Goal: Task Accomplishment & Management: Use online tool/utility

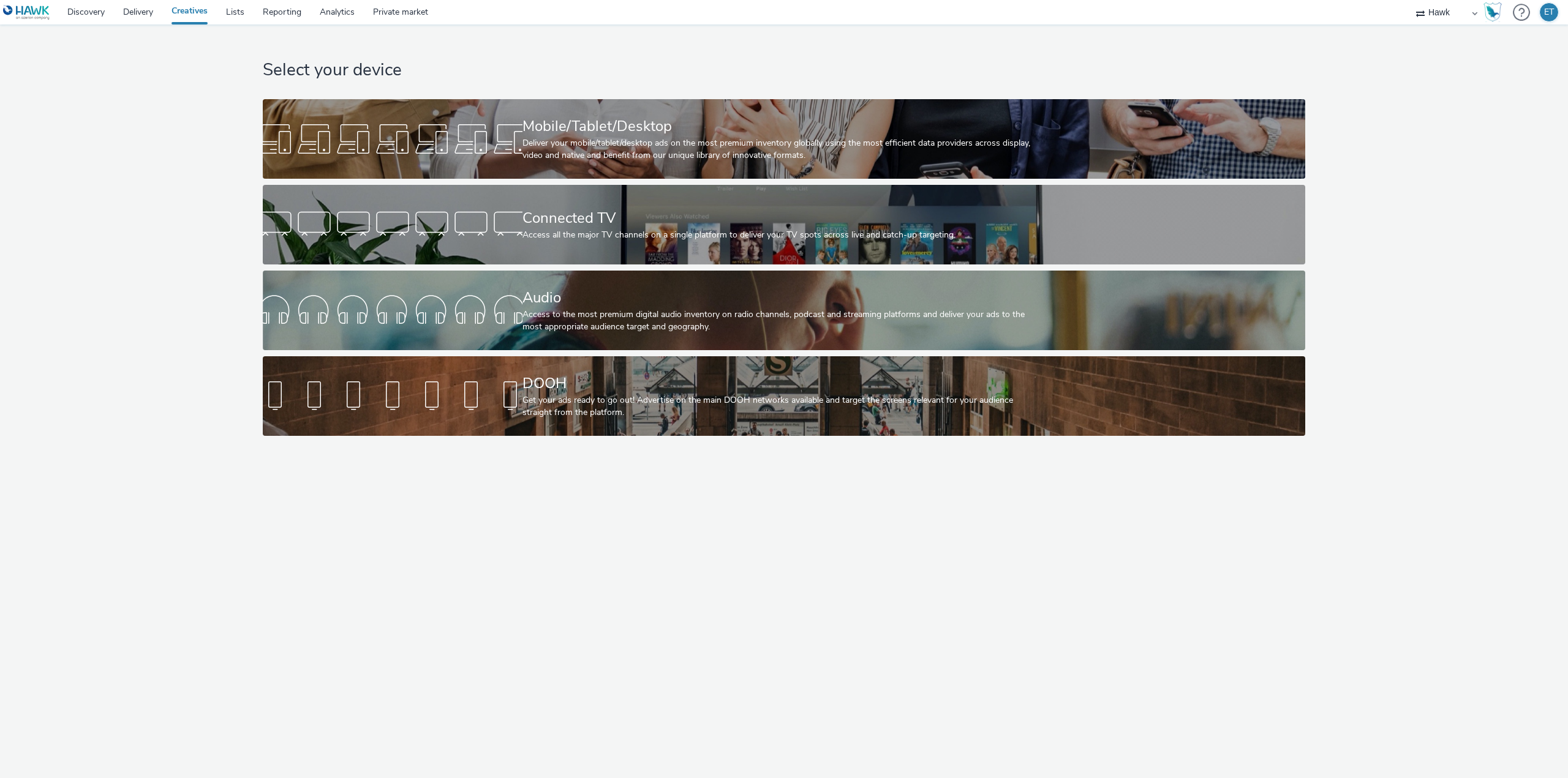
select select "11a7df10-284f-415c-b52a-427acf4c31ae"
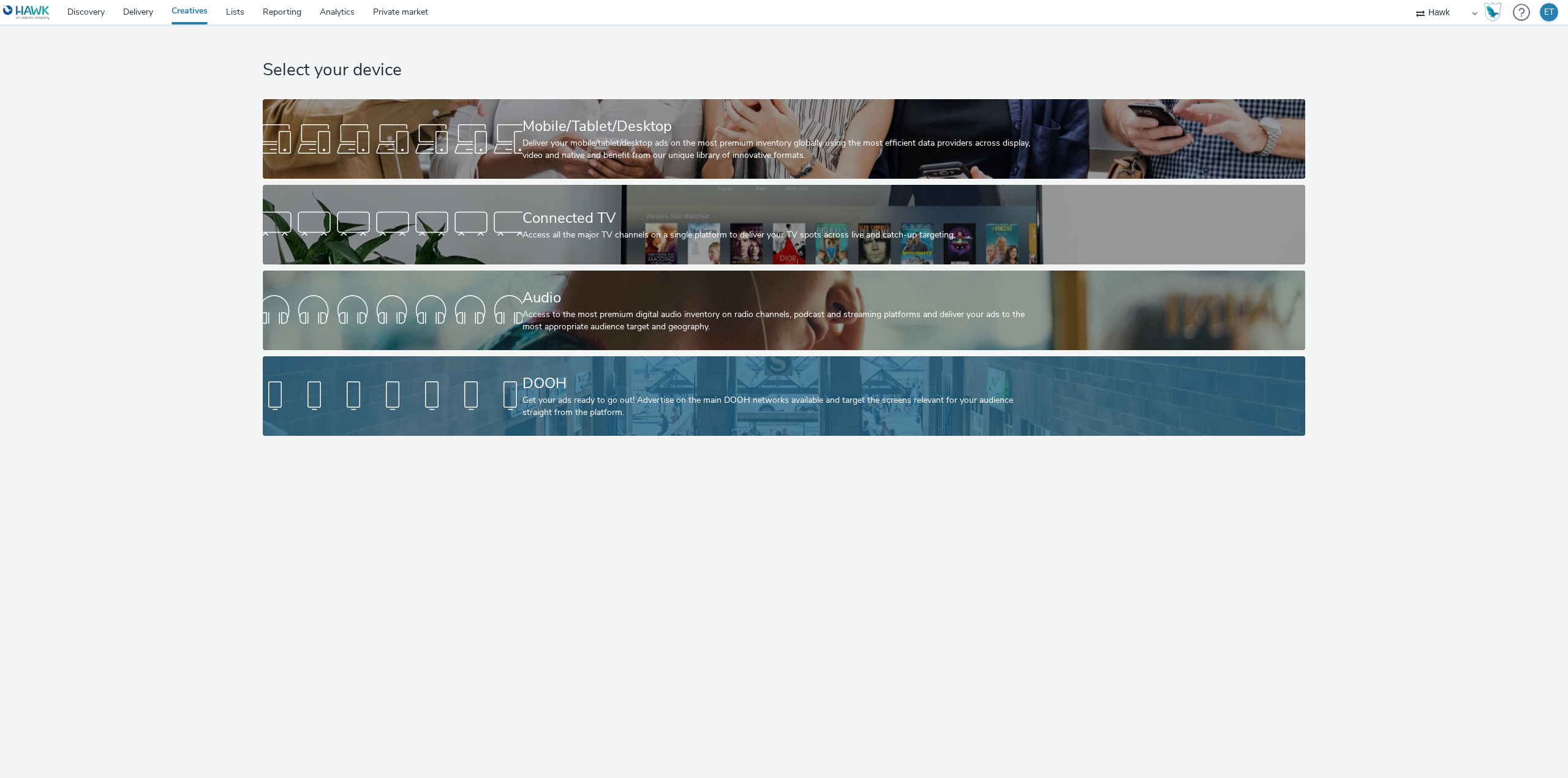
click at [502, 368] on link "DOOH Get your ads ready to go out! Advertise on the main DOOH networks availabl…" at bounding box center [784, 396] width 1043 height 80
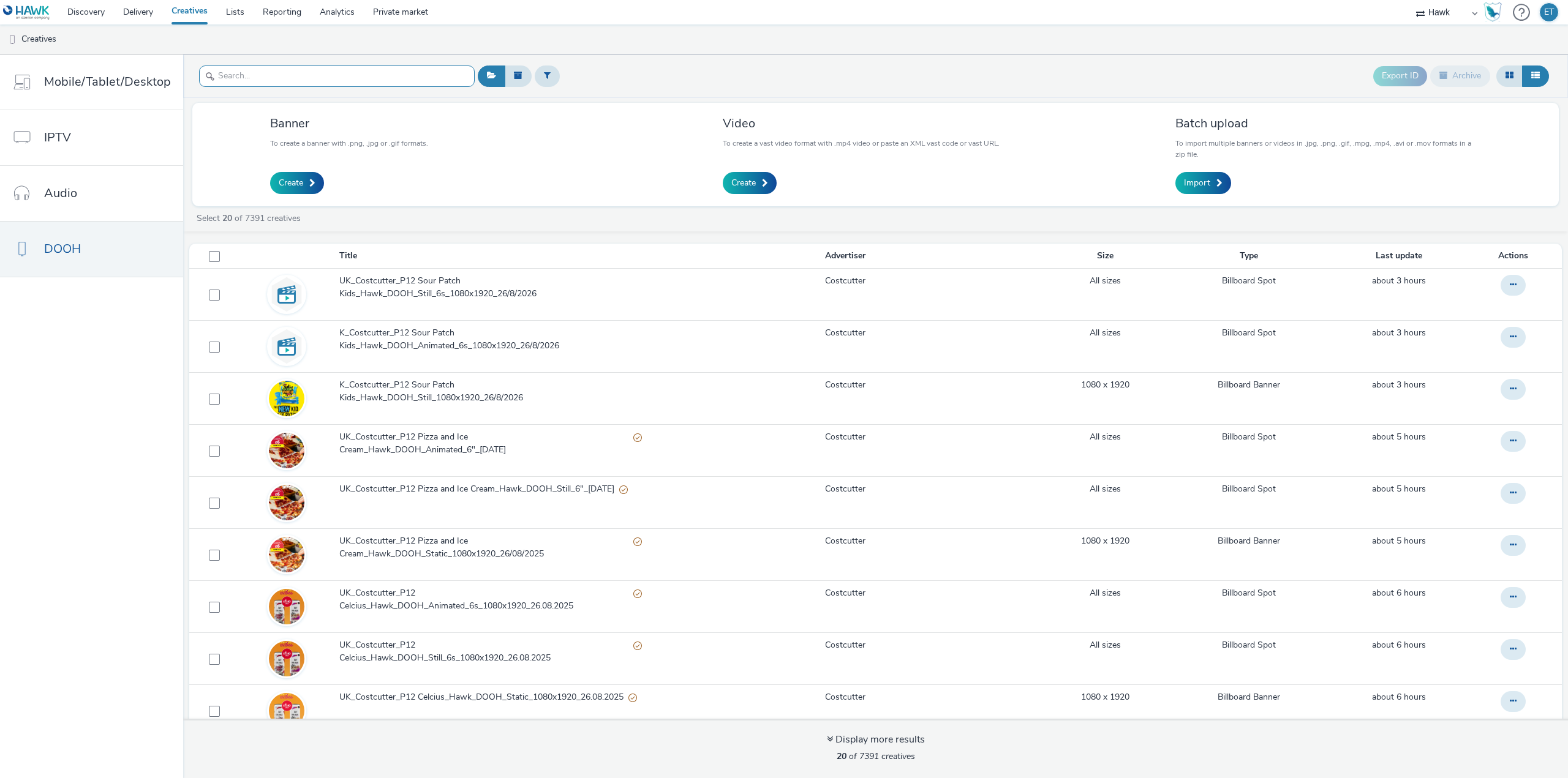
click at [254, 76] on input "text" at bounding box center [336, 76] width 275 height 22
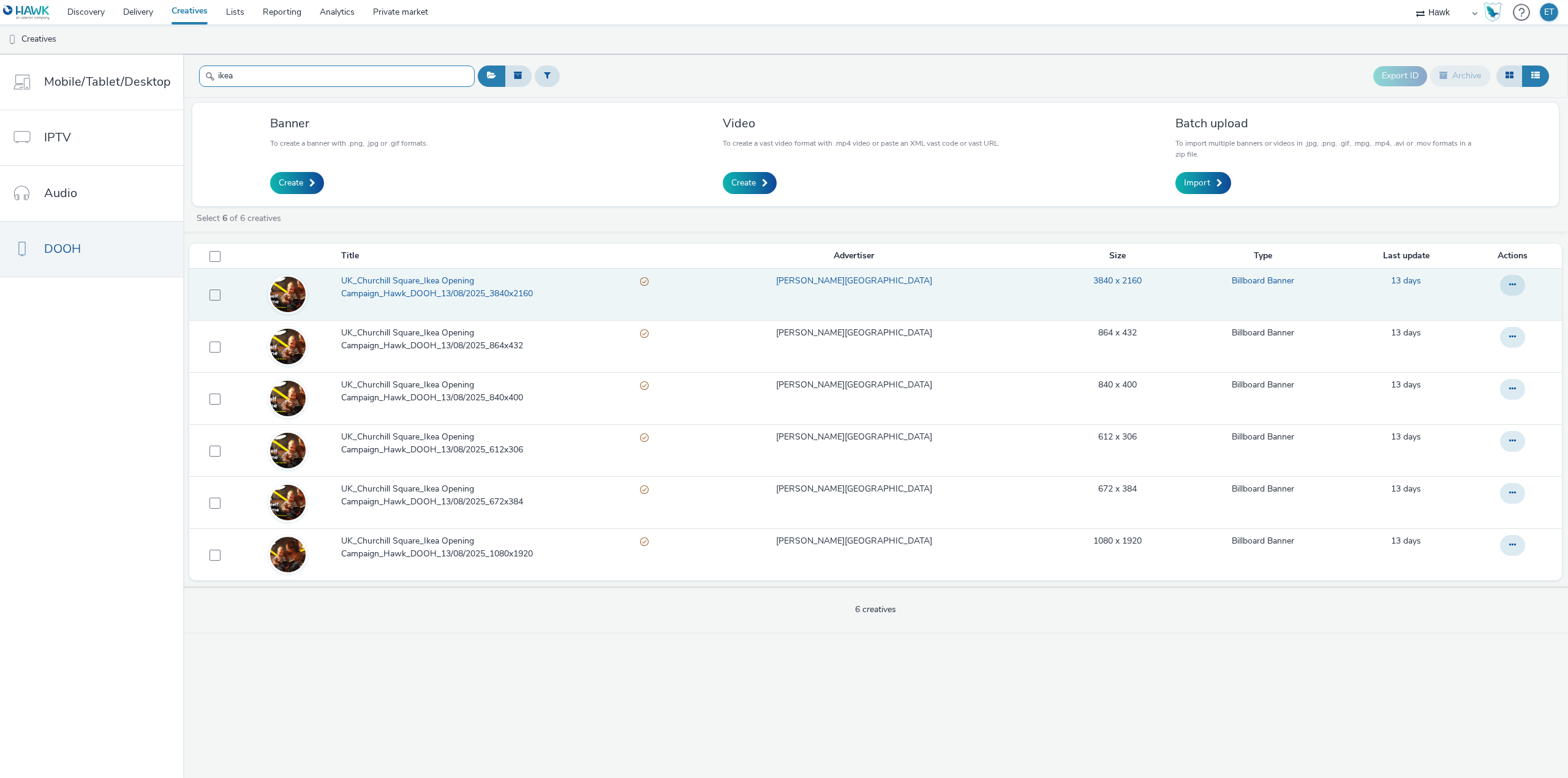
type input "ikea"
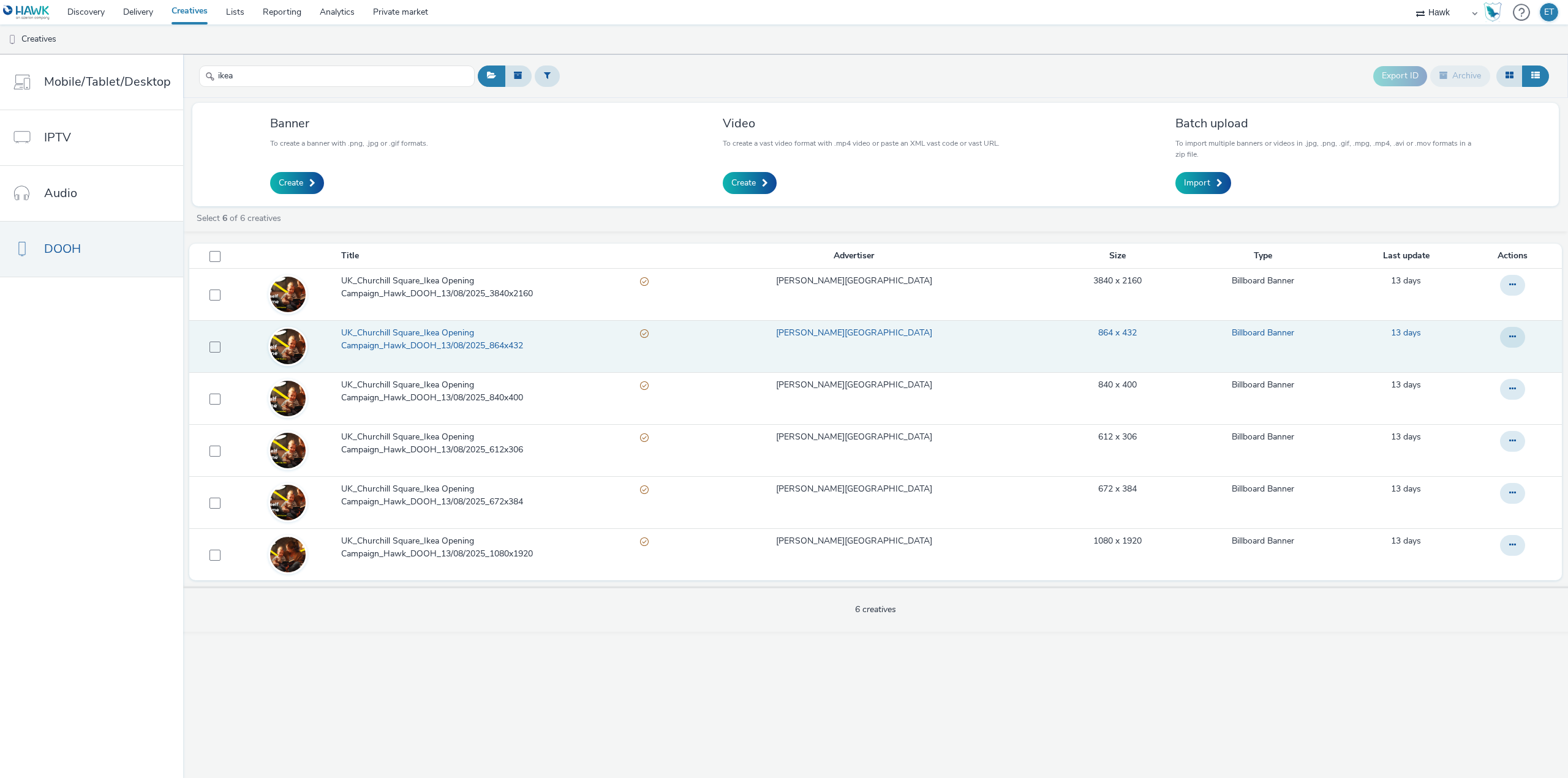
drag, startPoint x: 522, startPoint y: 325, endPoint x: 469, endPoint y: 331, distance: 53.3
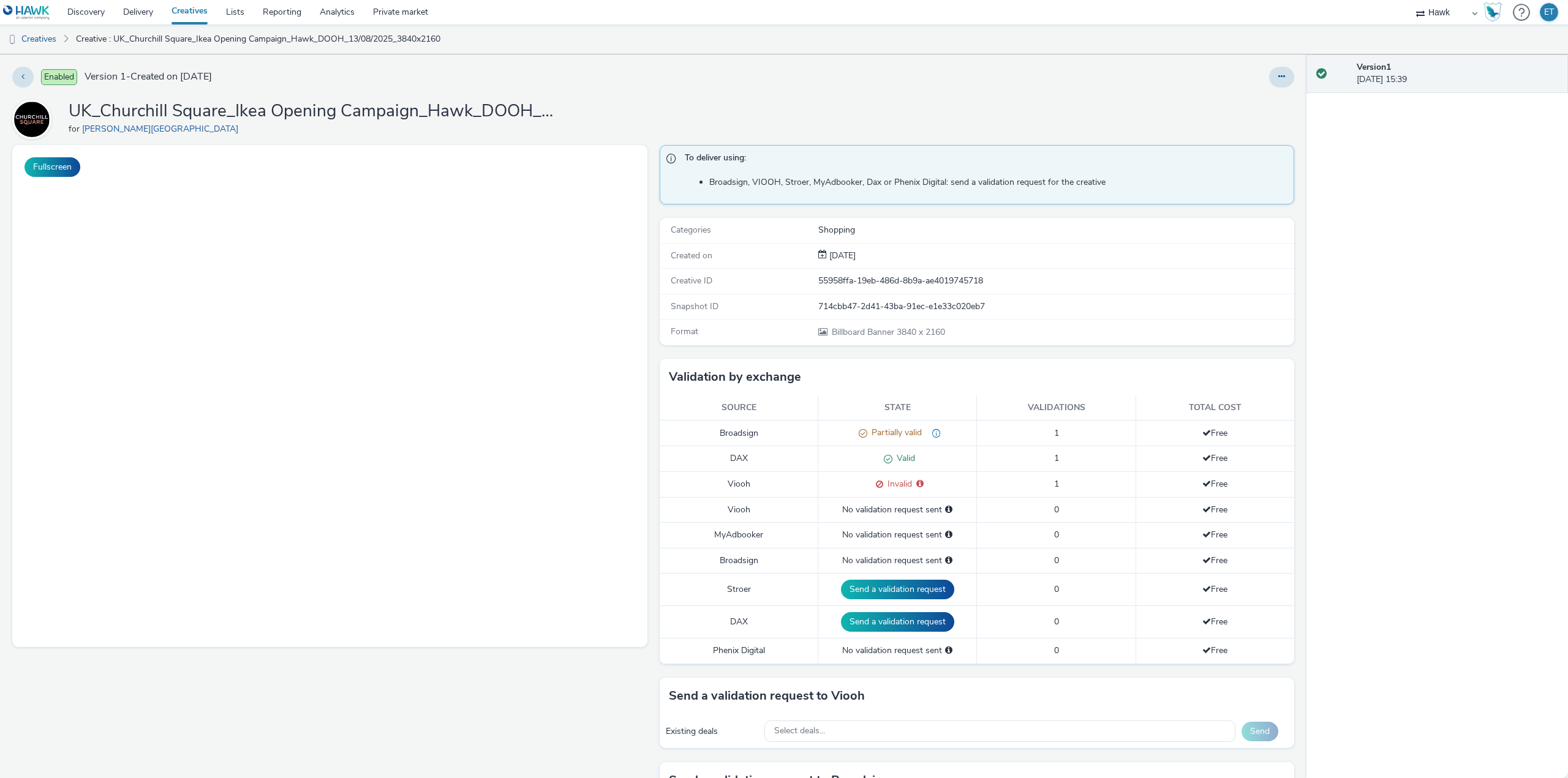
select select "11a7df10-284f-415c-b52a-427acf4c31ae"
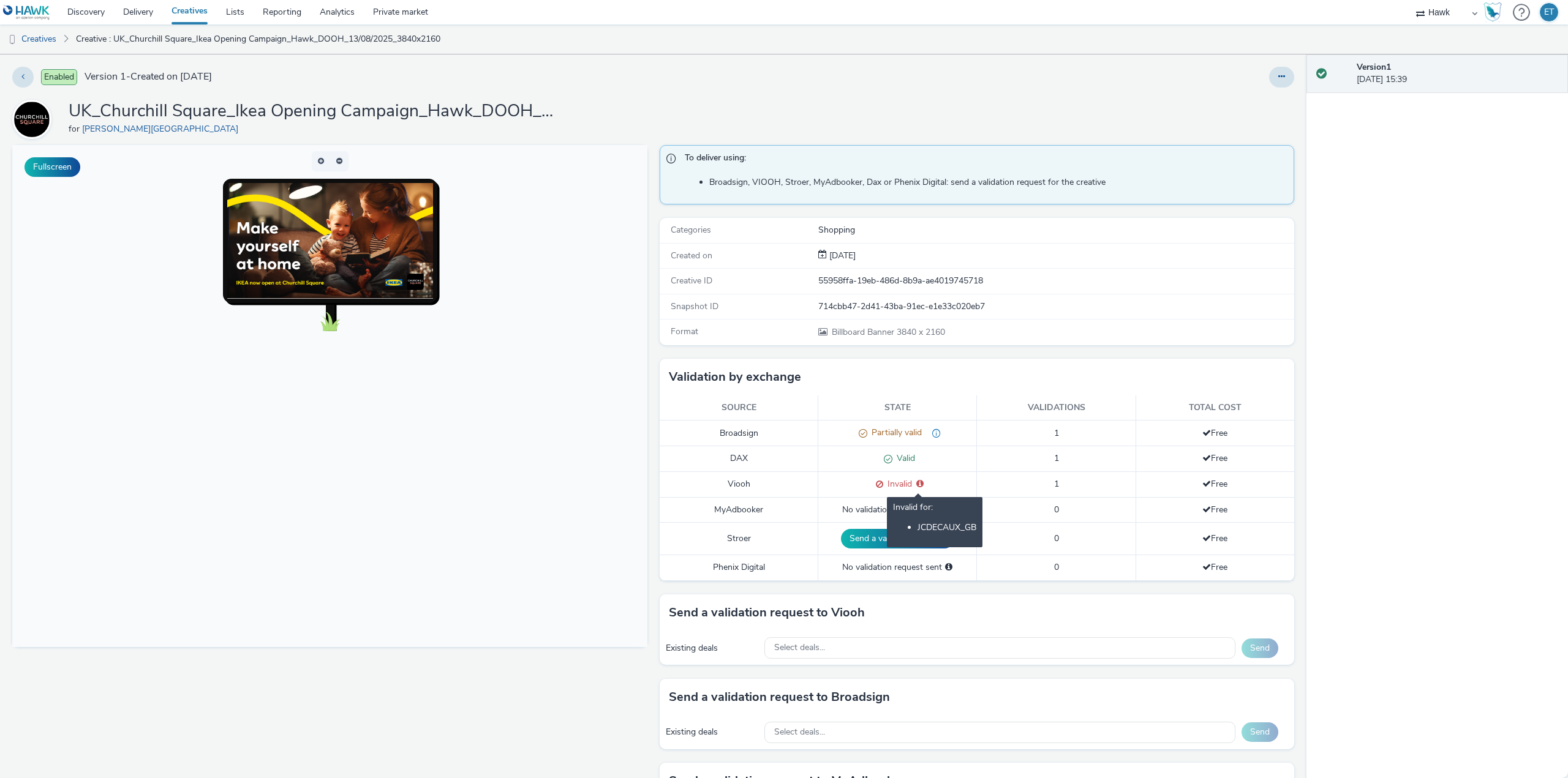
click at [916, 484] on icon at bounding box center [920, 483] width 7 height 8
click at [834, 642] on div "Select deals..." at bounding box center [1000, 648] width 471 height 22
click at [983, 673] on input "VIOOH-JCDECAUX_GB-rMTbxPs05T" at bounding box center [1000, 674] width 469 height 22
type input "VIOOH-JCDECAUX_GB-rMTbxPs05T"
click at [586, 672] on div "Fullscreen" at bounding box center [332, 567] width 641 height 844
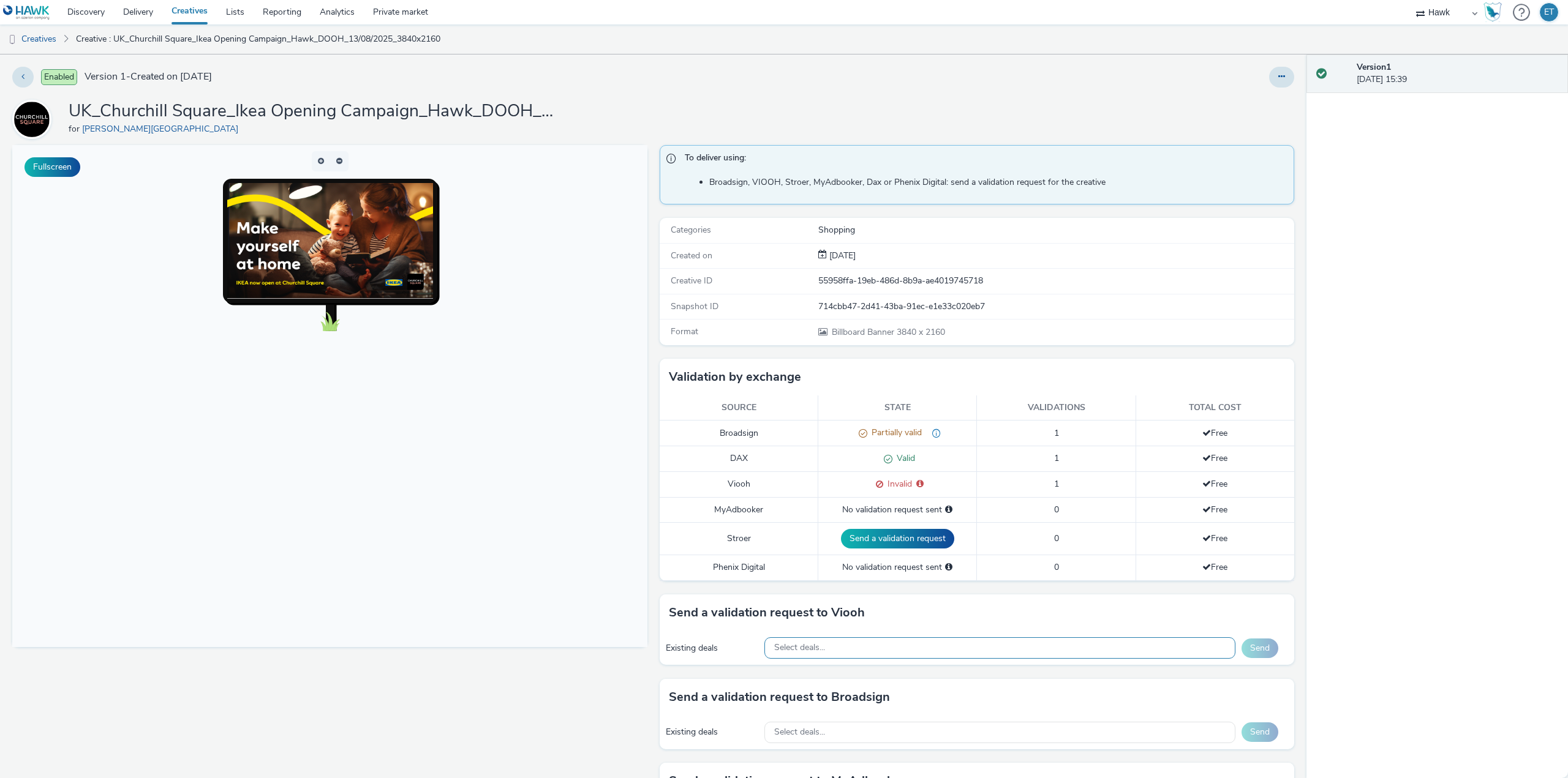
click at [782, 650] on span "Select deals..." at bounding box center [799, 648] width 51 height 11
type input "VIOOH-JCDECAUX_GB-rMTbxPs05T"
click at [532, 682] on div "Fullscreen" at bounding box center [332, 567] width 641 height 844
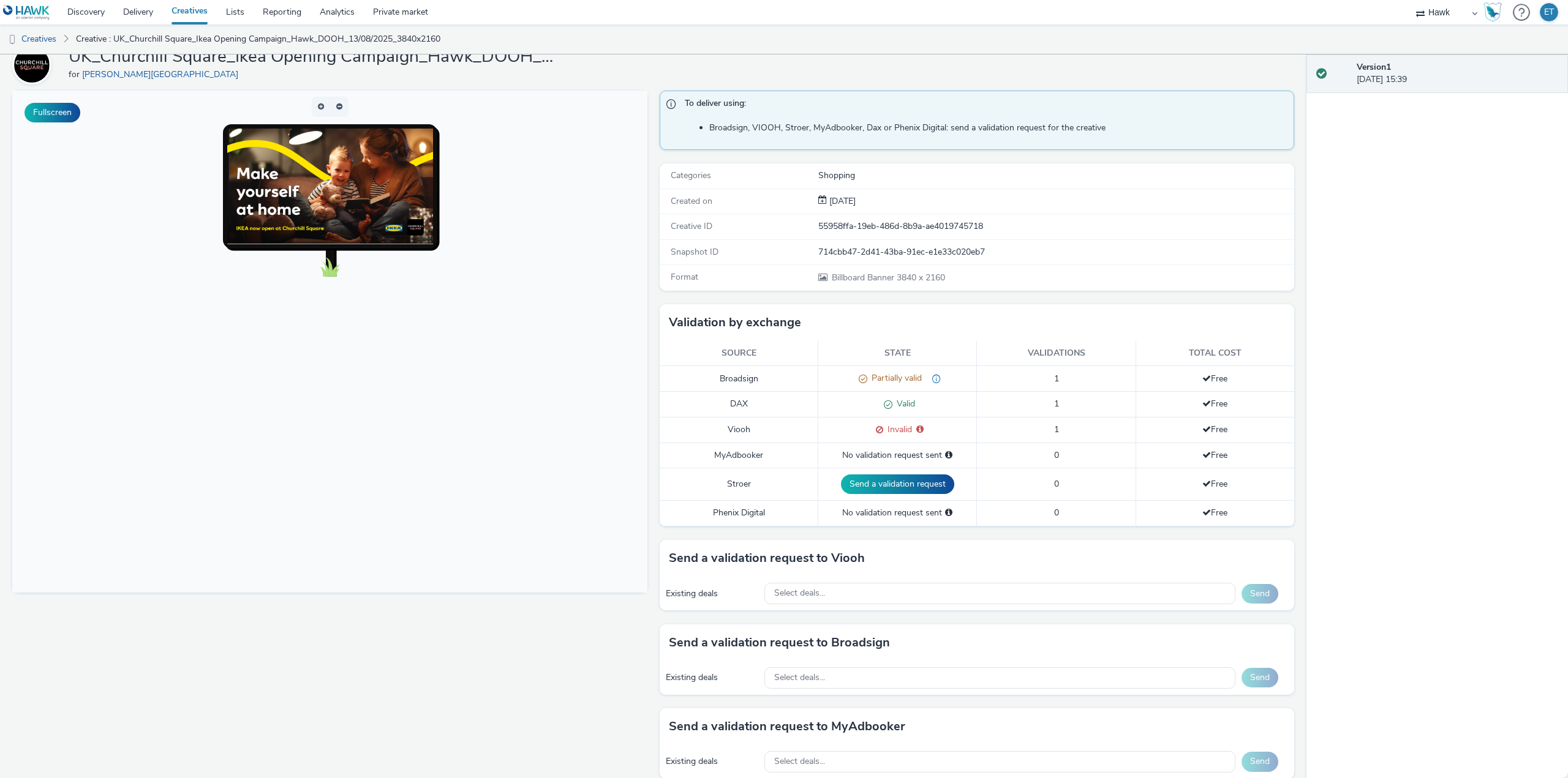
scroll to position [123, 0]
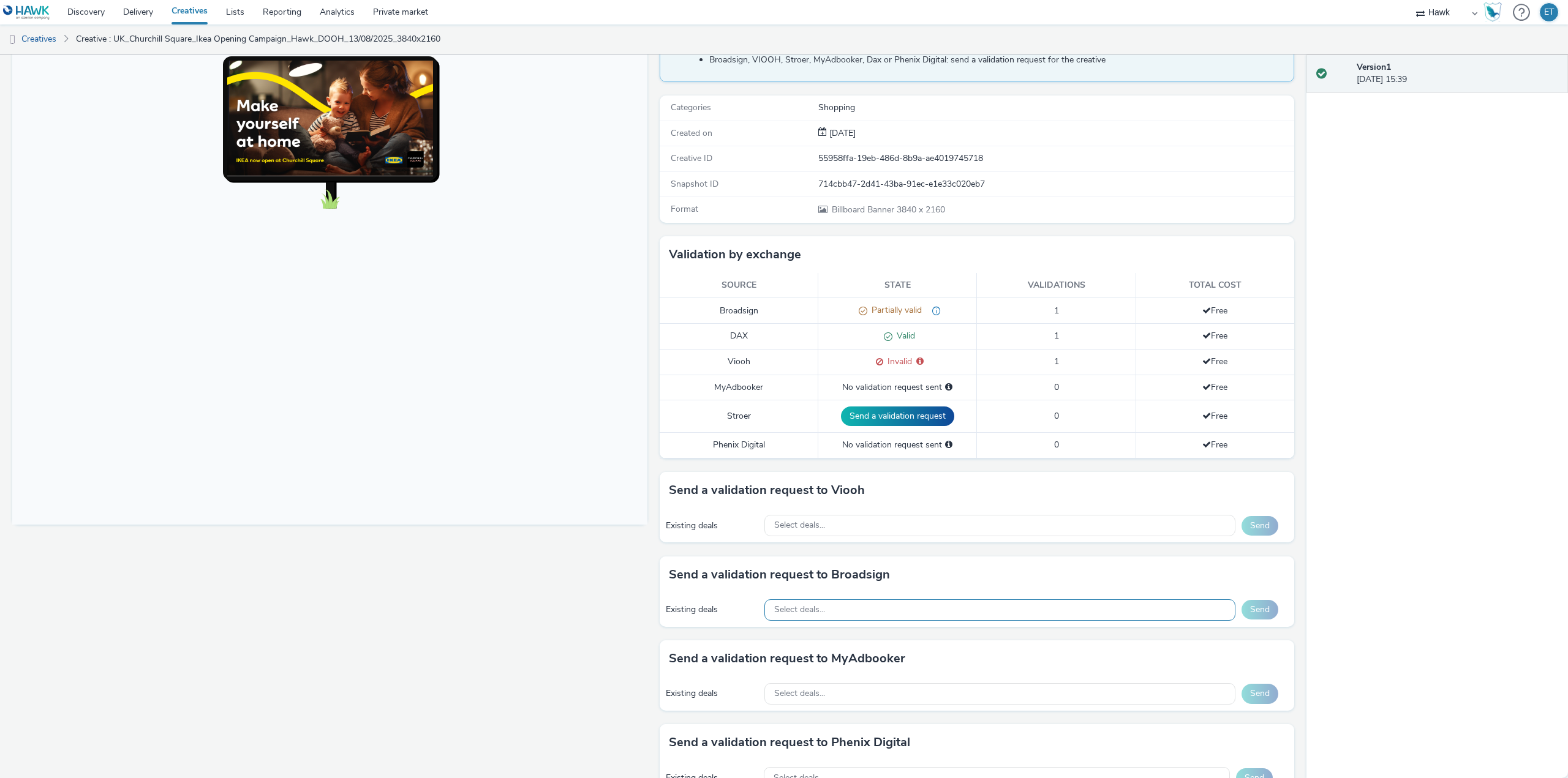
click at [825, 607] on div "Select deals..." at bounding box center [1000, 610] width 471 height 22
paste input "VIOOH-JCDECAUX_GB-rMTbxPs05T"
type input "VIOOH-JCDECAUX_GB-rMTbxPs05T"
click at [434, 592] on div "Fullscreen" at bounding box center [332, 444] width 641 height 844
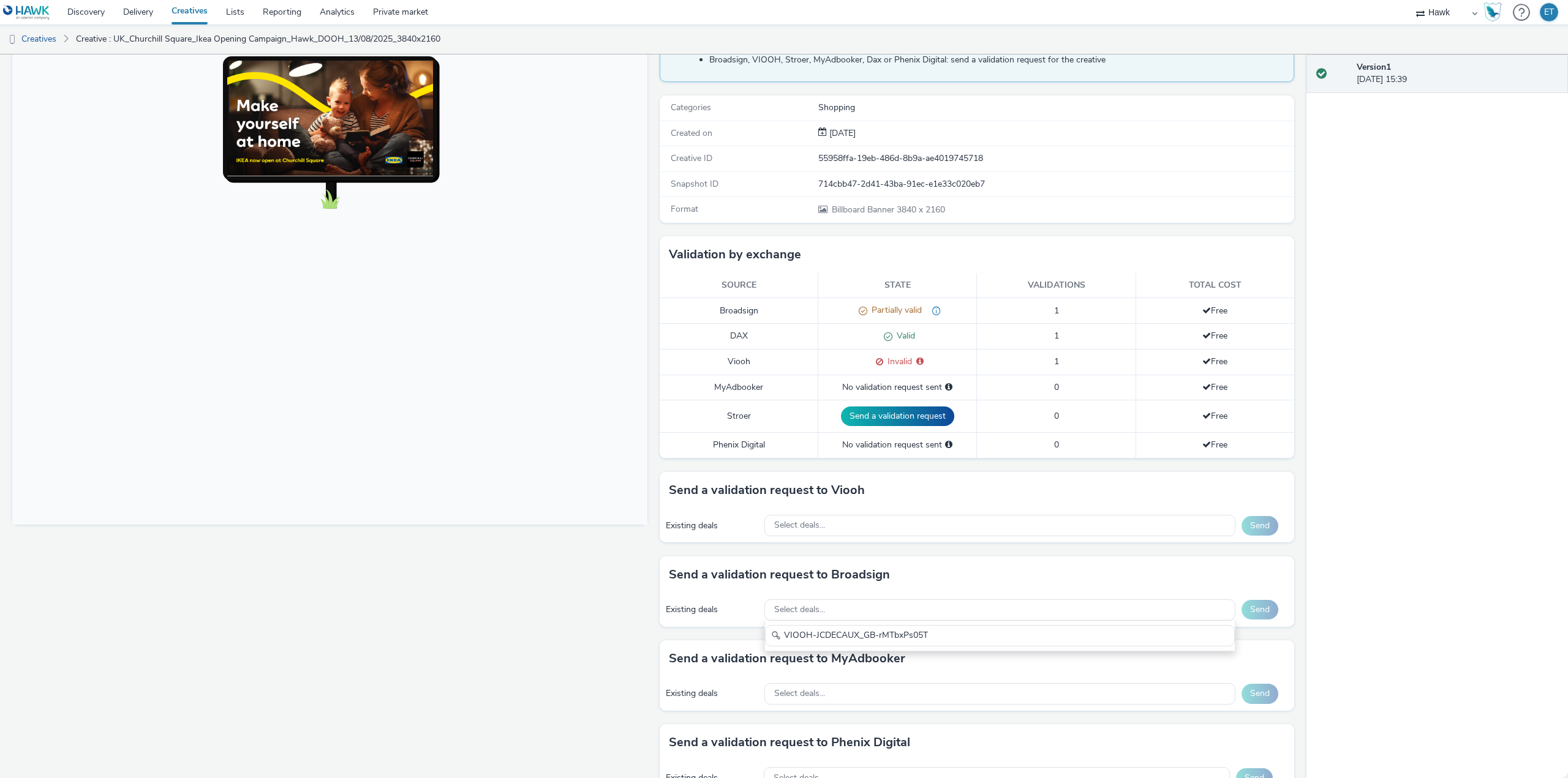
scroll to position [0, 0]
click at [816, 526] on span "Select deals..." at bounding box center [799, 525] width 51 height 11
click at [788, 549] on input "text" at bounding box center [1000, 551] width 469 height 22
paste input "VIOOH-JCDECAUX_GB-rMTbxPs05T"
click at [894, 558] on input "VIOOH-JCDECAUX_GB-rMTbxPs05T" at bounding box center [1000, 551] width 469 height 22
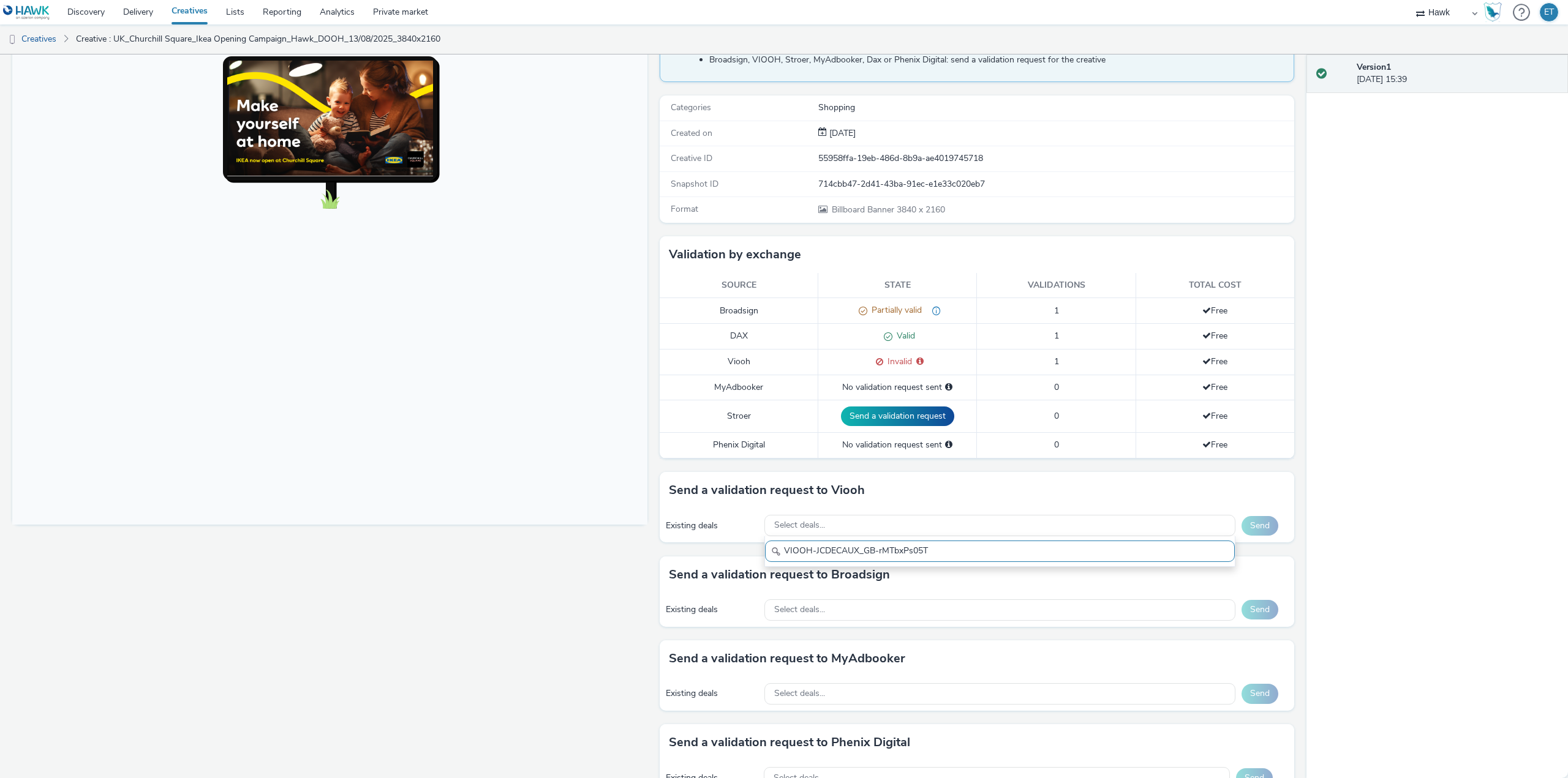
click at [894, 558] on input "VIOOH-JCDECAUX_GB-rMTbxPs05T" at bounding box center [1000, 551] width 469 height 22
paste input "AO_JCDecaux_LFD48s_2025"
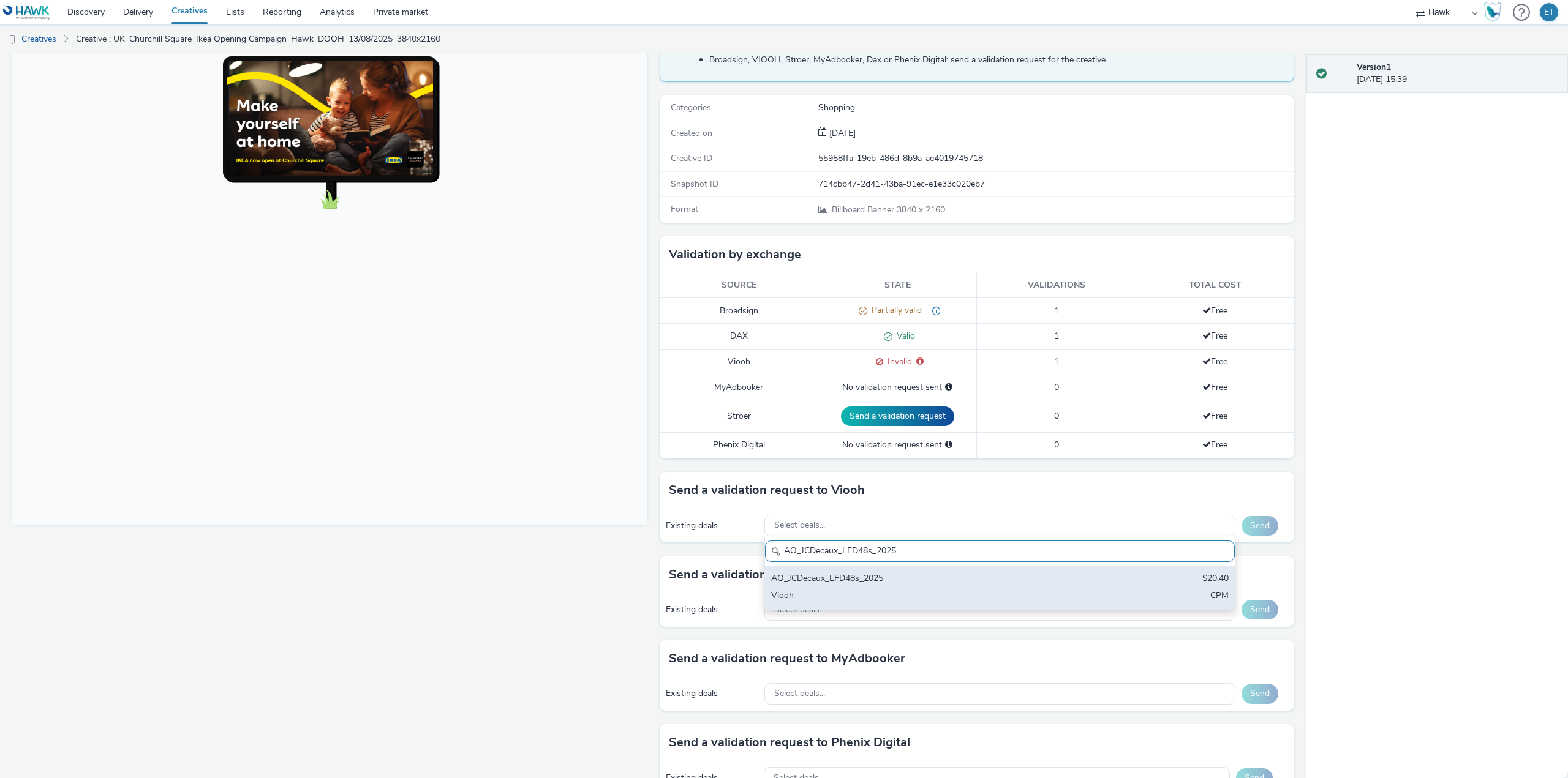
type input "AO_JCDecaux_LFD48s_2025"
click at [907, 588] on div "AO_JCDecaux_LFD48s_2025 $20.40 Viooh CPM" at bounding box center [1000, 588] width 469 height 43
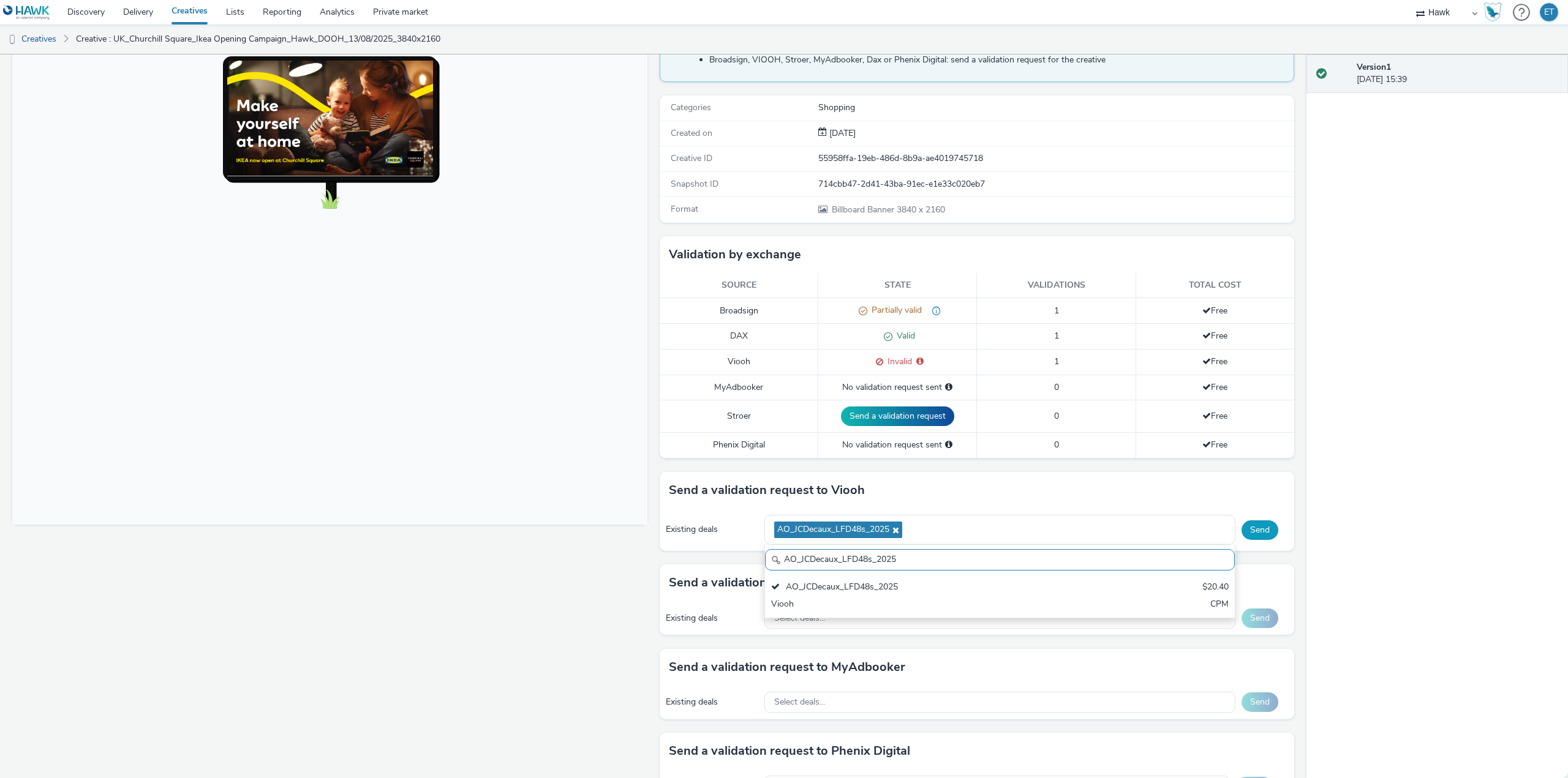
click at [1243, 529] on button "Send" at bounding box center [1260, 530] width 36 height 20
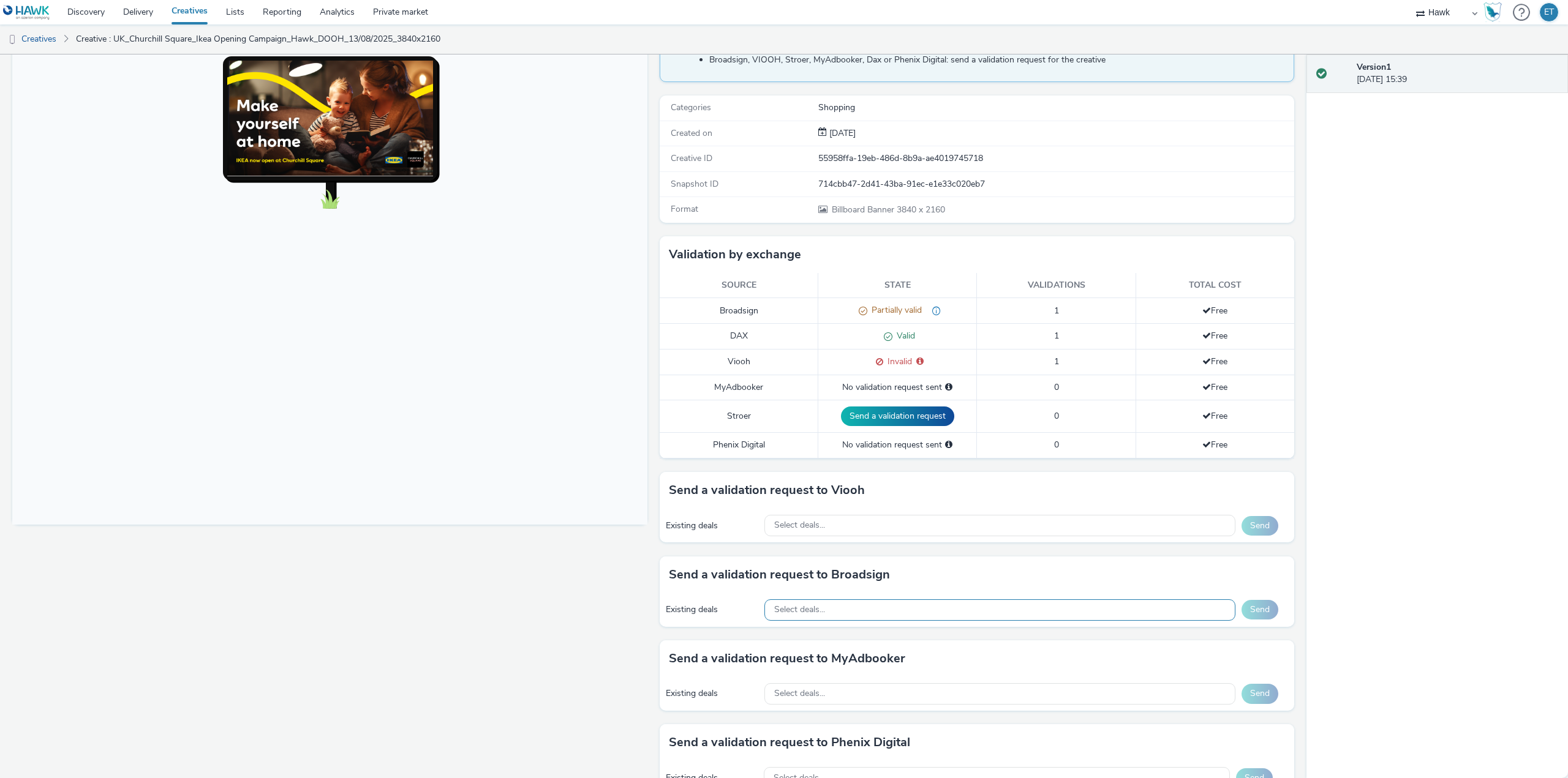
click at [829, 617] on div "Select deals..." at bounding box center [1000, 610] width 471 height 22
type input "AO_DAX_D48"
click at [499, 644] on div "Fullscreen" at bounding box center [332, 444] width 641 height 844
click at [893, 333] on span "Valid" at bounding box center [904, 335] width 22 height 12
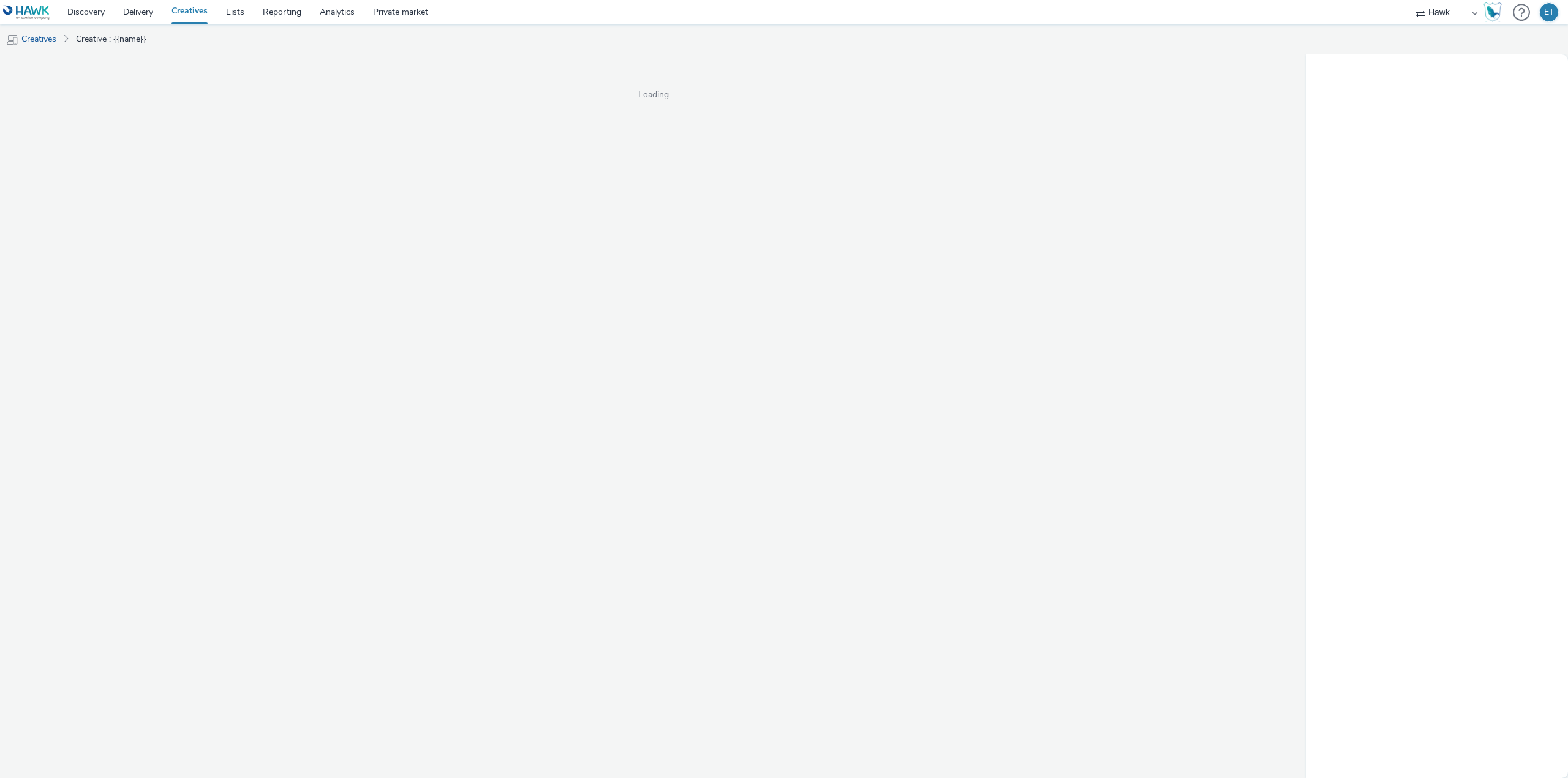
select select "11a7df10-284f-415c-b52a-427acf4c31ae"
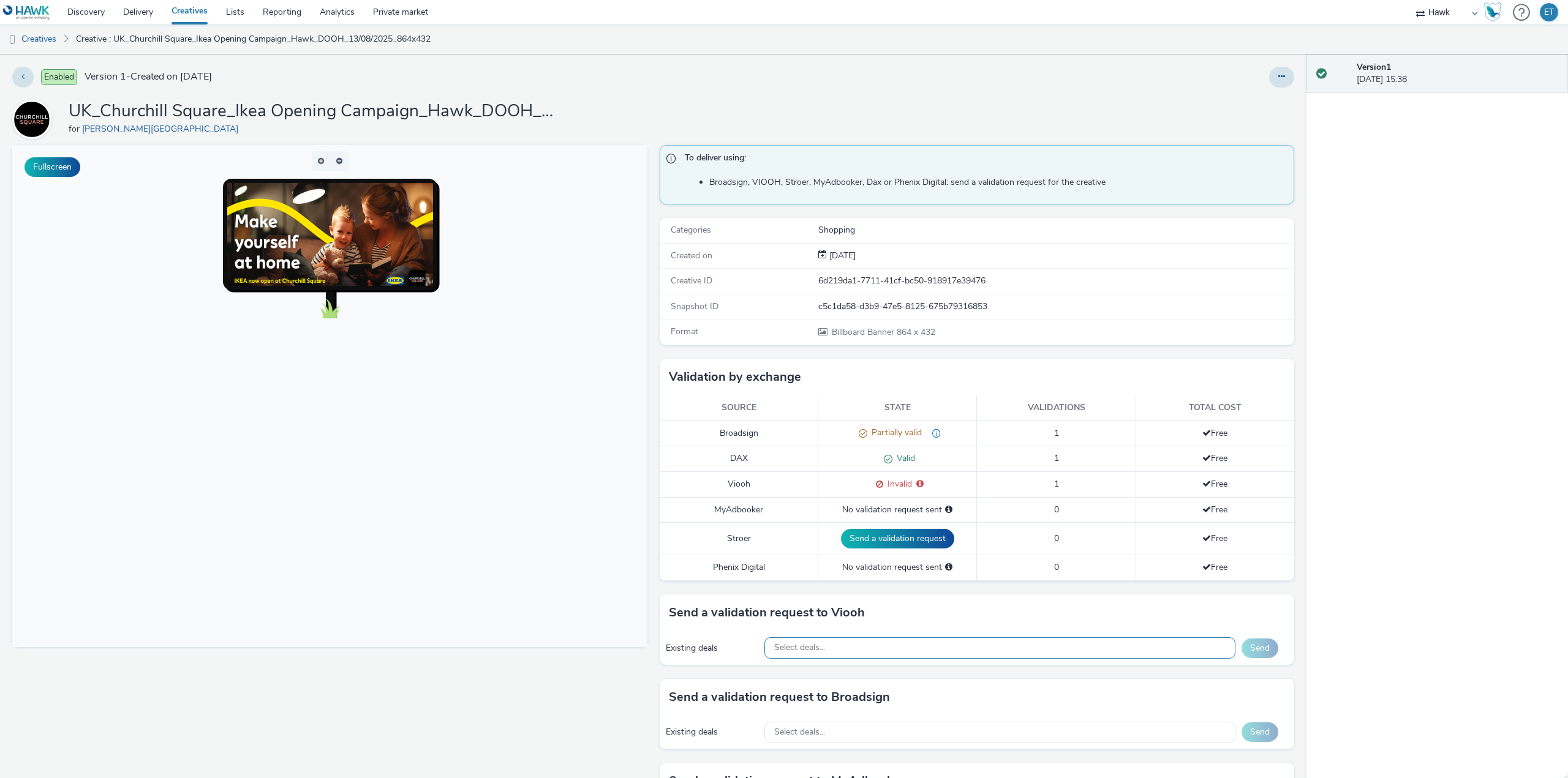
click at [856, 653] on div "Select deals..." at bounding box center [1000, 648] width 471 height 22
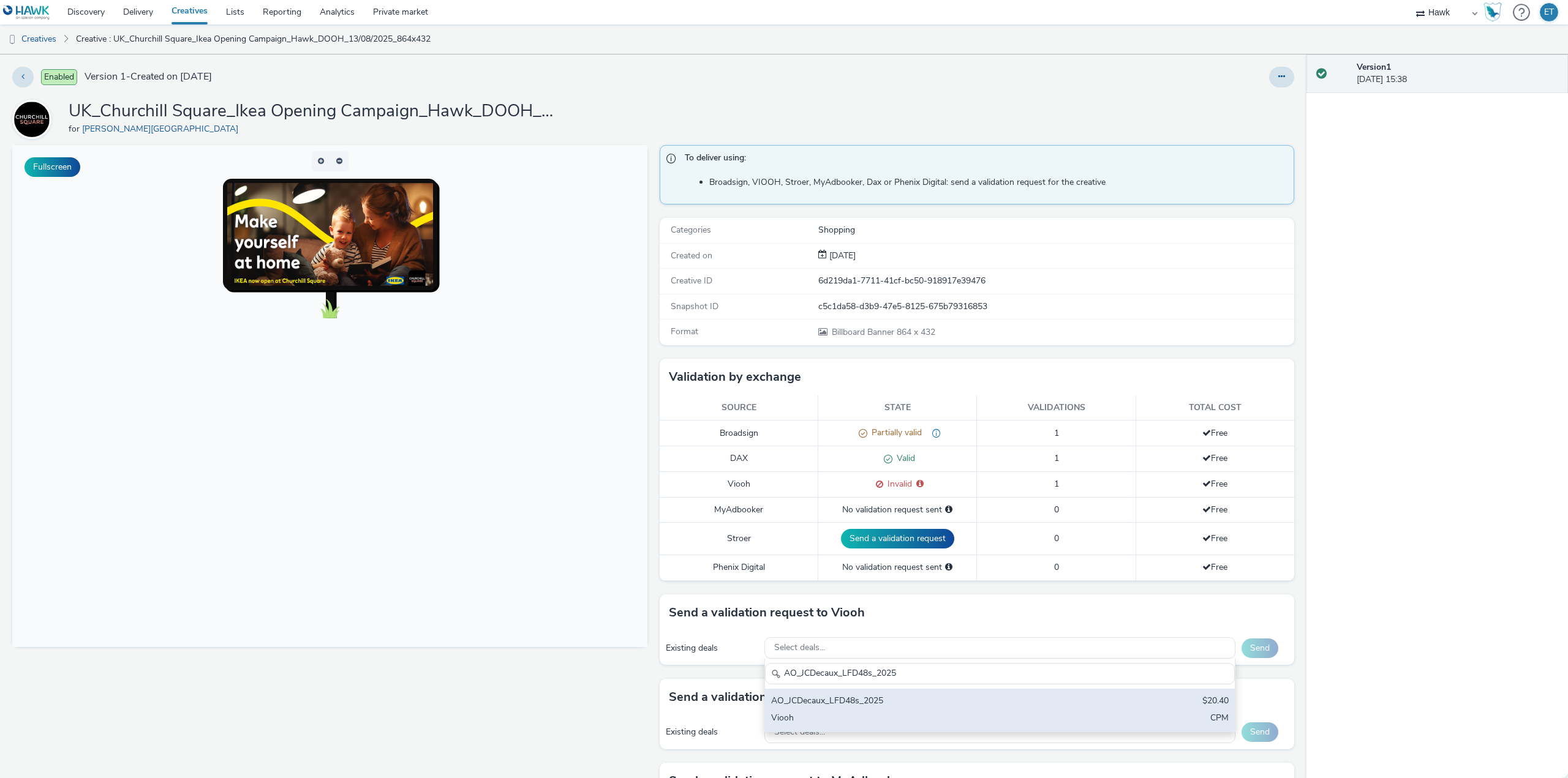
type input "AO_JCDecaux_LFD48s_2025"
click at [895, 714] on div "Viooh" at bounding box center [923, 719] width 303 height 14
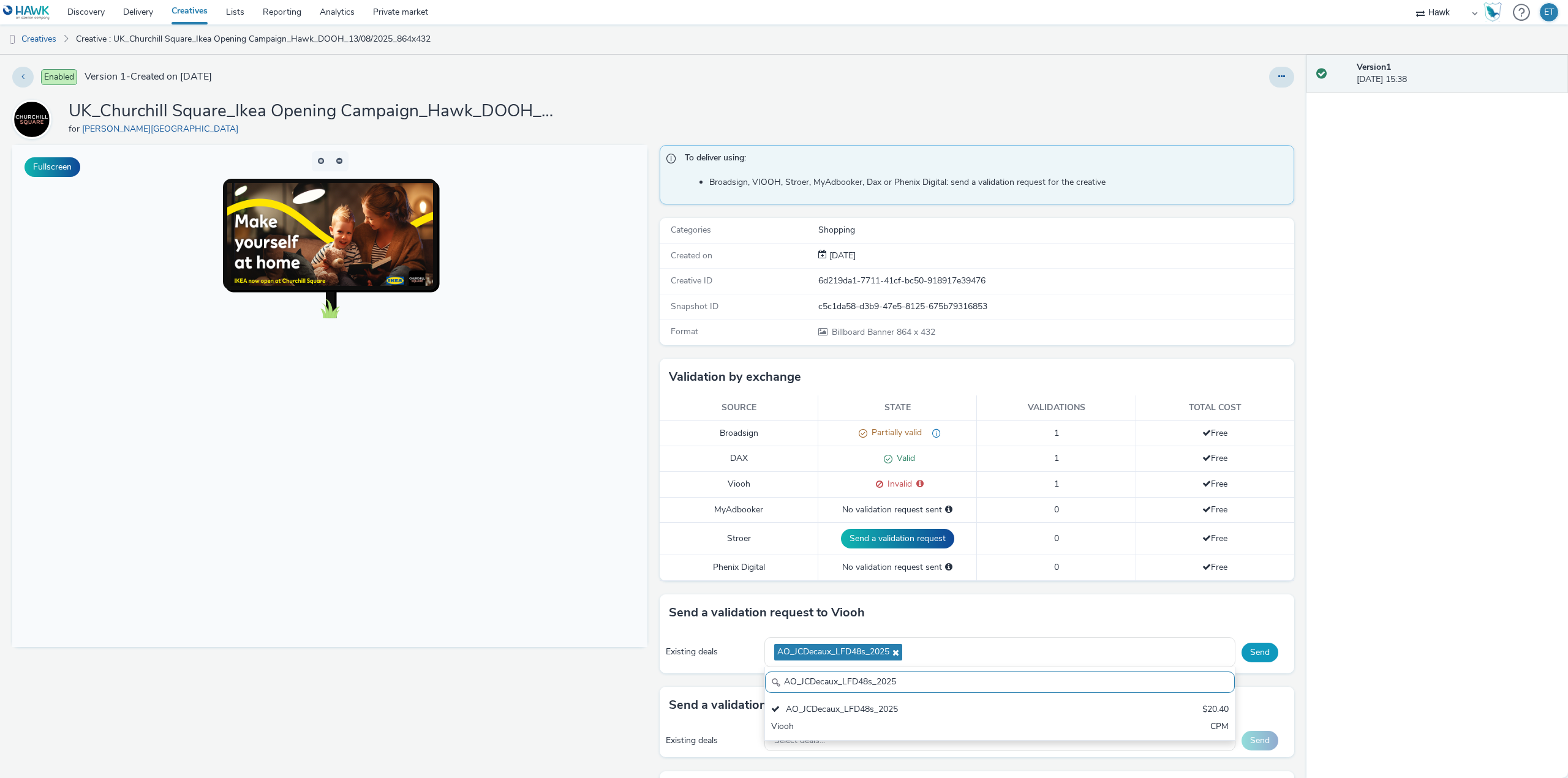
click at [1254, 655] on button "Send" at bounding box center [1260, 653] width 36 height 20
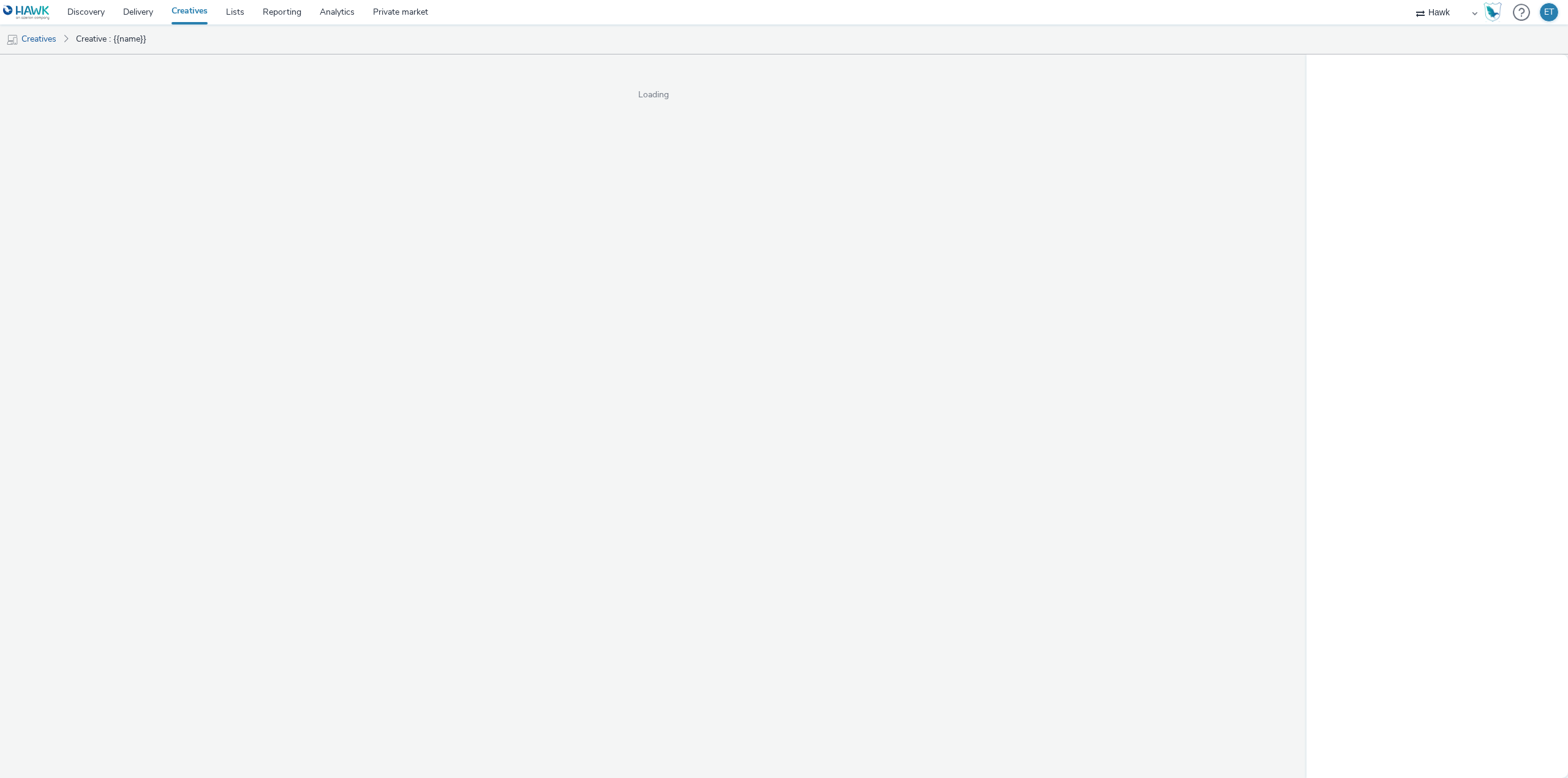
select select "11a7df10-284f-415c-b52a-427acf4c31ae"
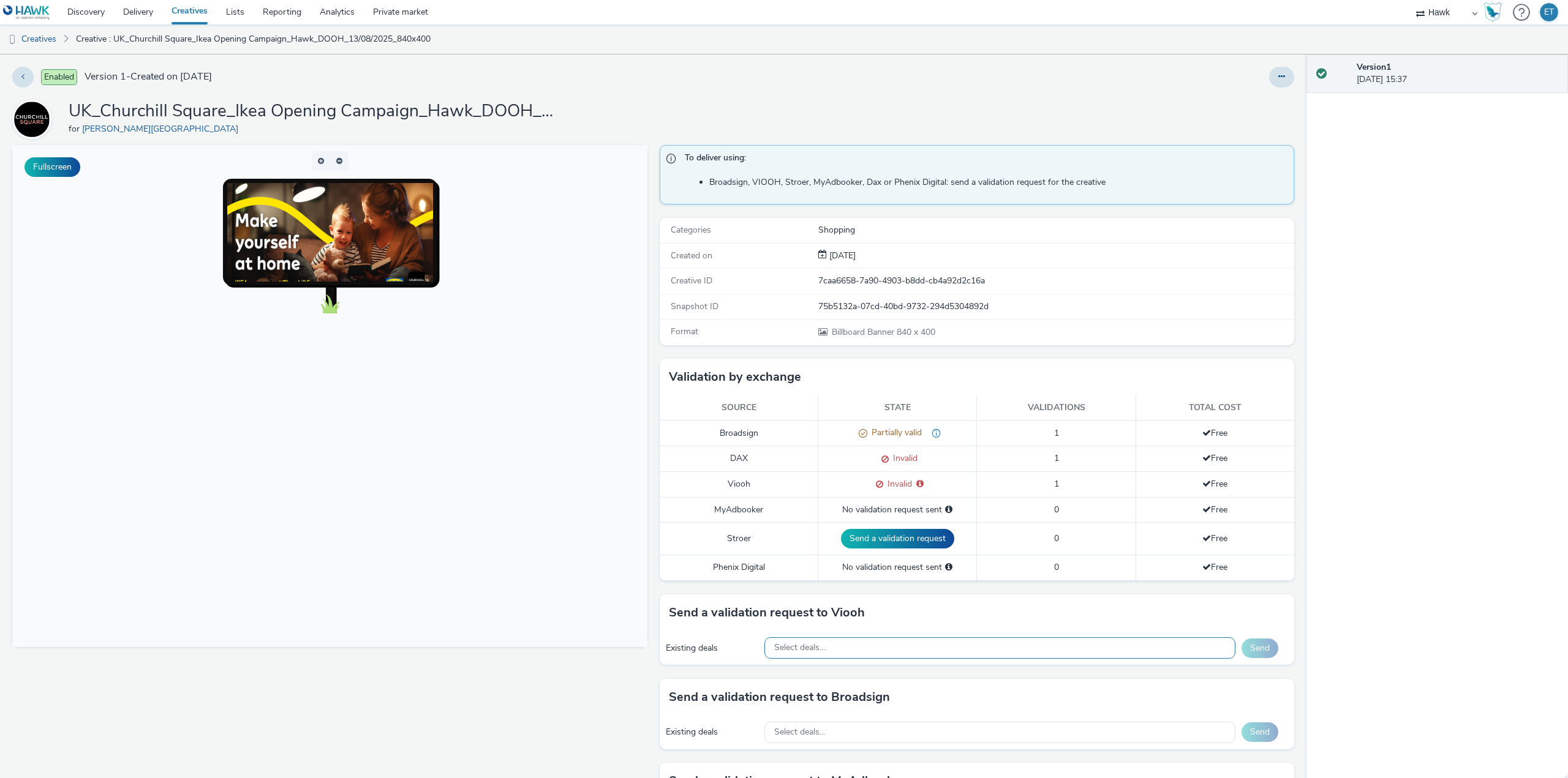
click at [860, 641] on div "Select deals..." at bounding box center [1000, 648] width 471 height 22
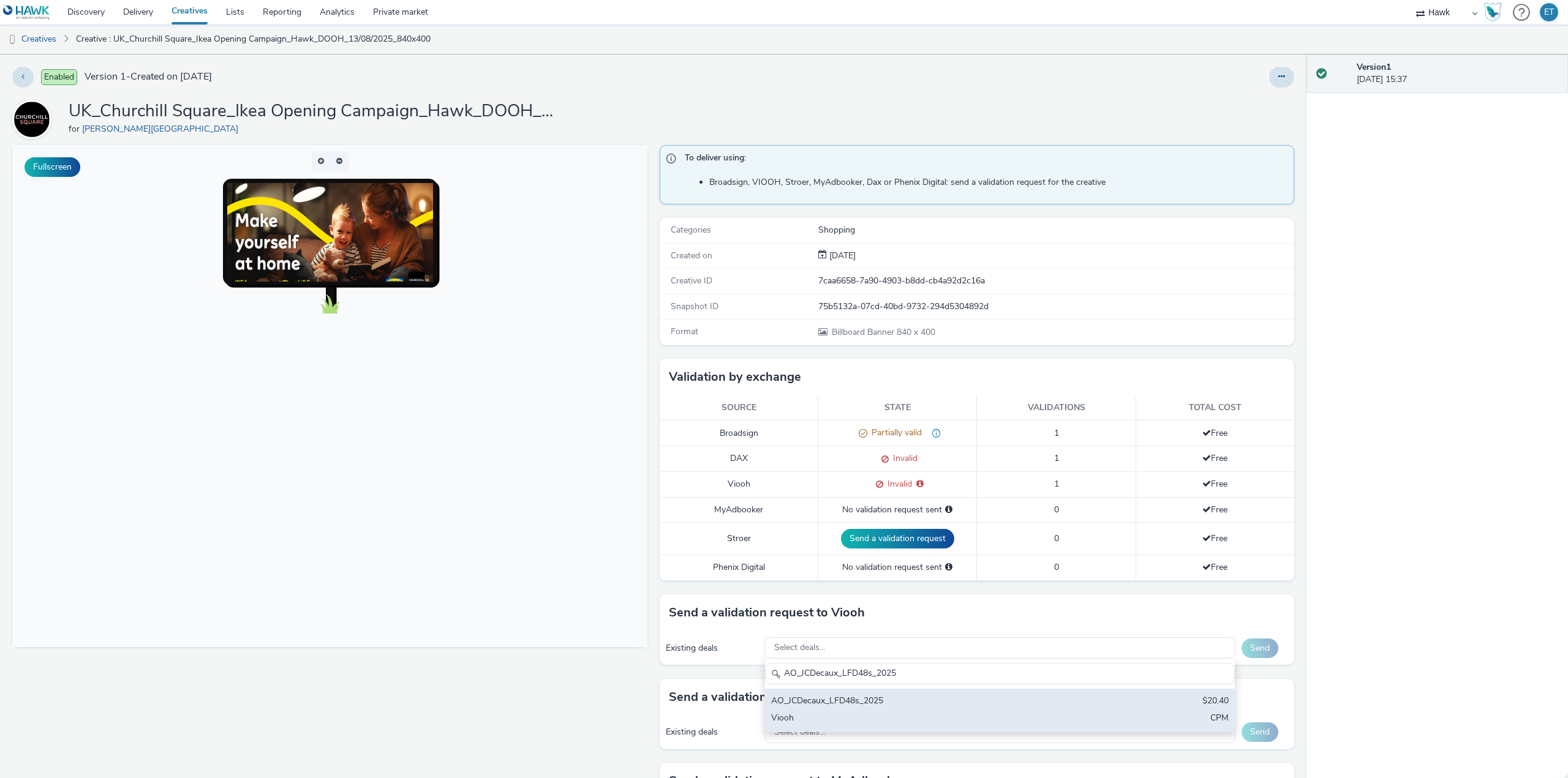
type input "AO_JCDecaux_LFD48s_2025"
click at [910, 716] on div "Viooh" at bounding box center [923, 719] width 303 height 14
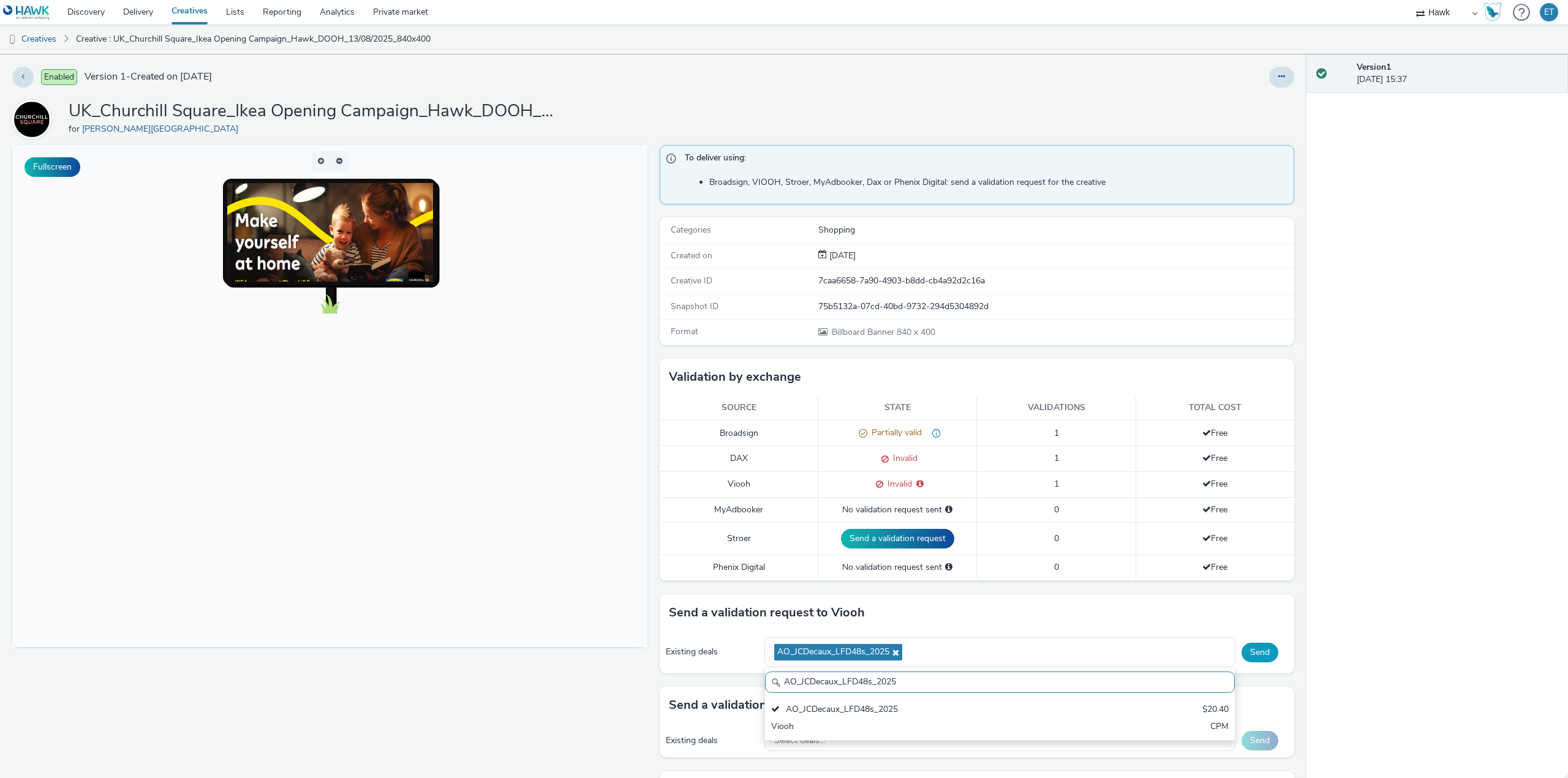
click at [1246, 657] on button "Send" at bounding box center [1260, 653] width 36 height 20
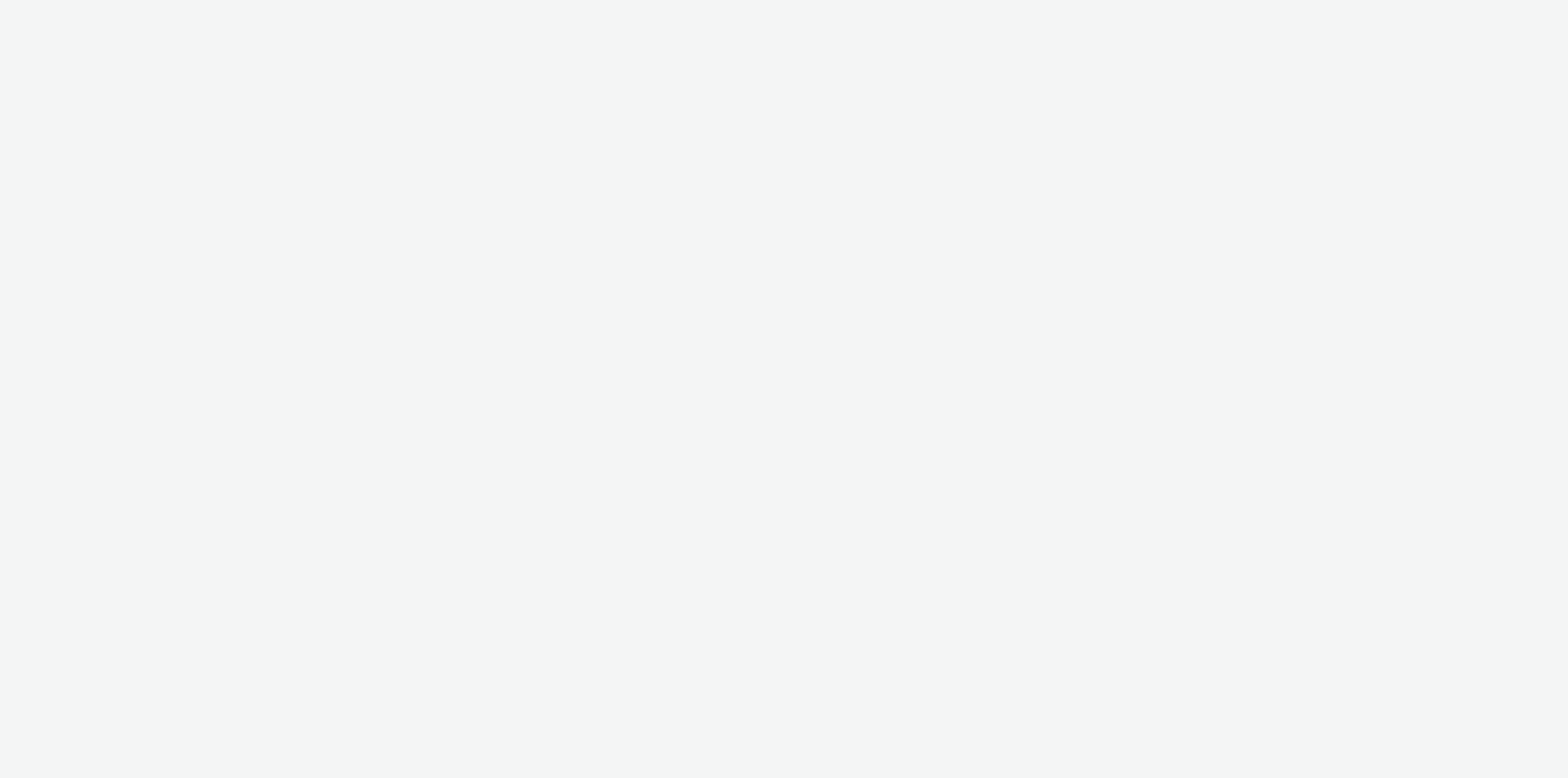
select select "11a7df10-284f-415c-b52a-427acf4c31ae"
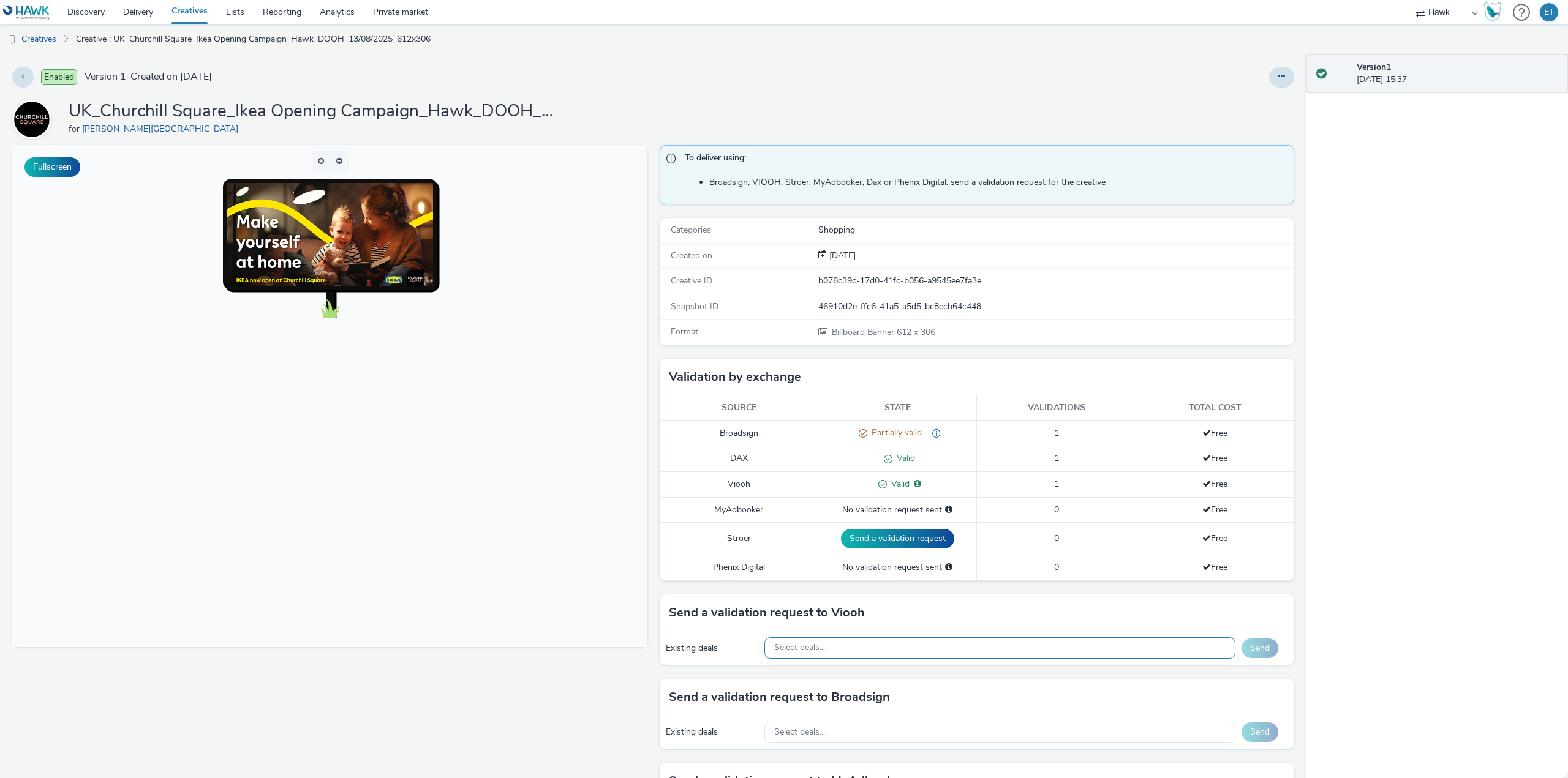
click at [820, 654] on div "Select deals..." at bounding box center [1000, 648] width 471 height 22
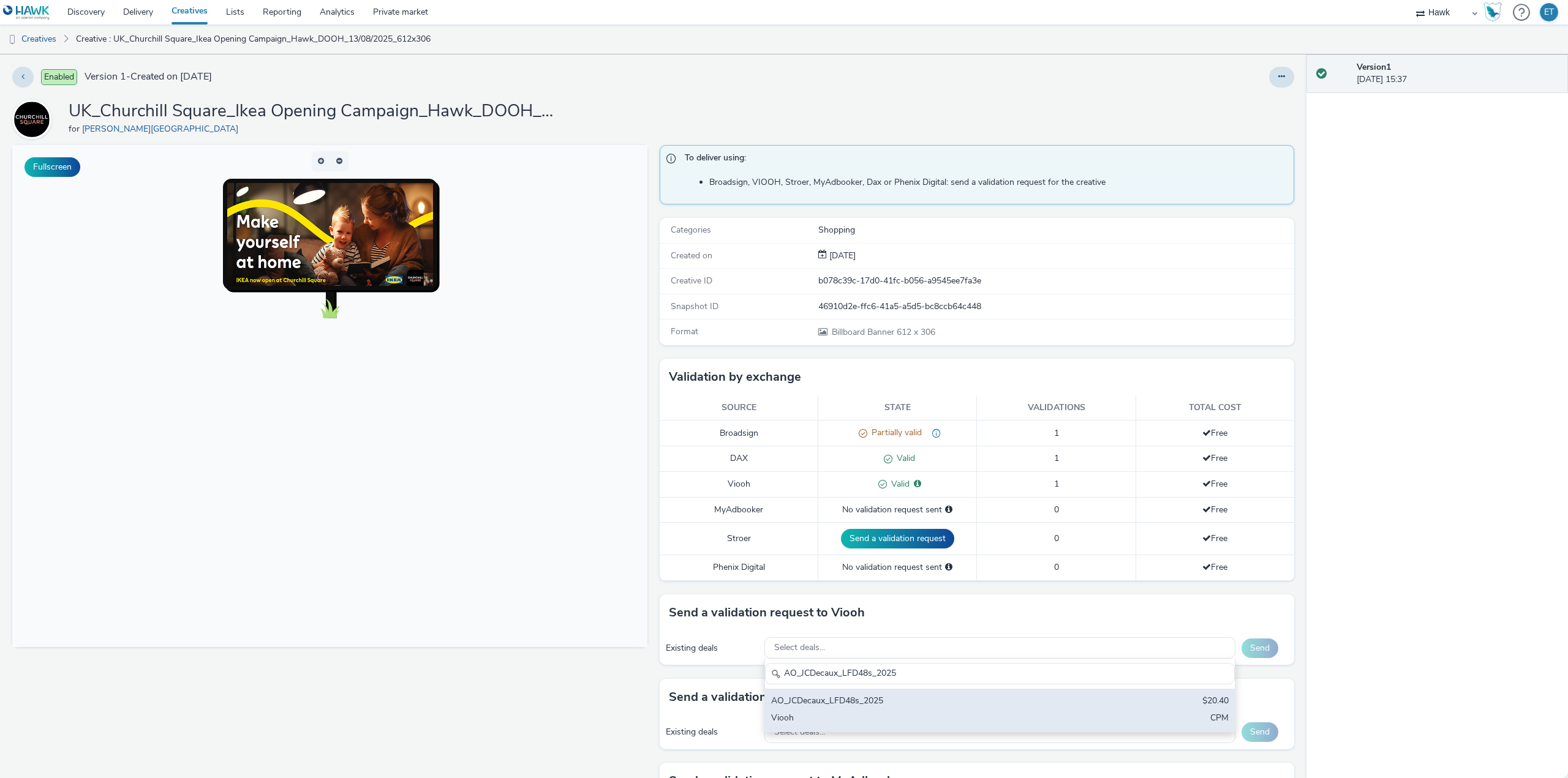
type input "AO_JCDecaux_LFD48s_2025"
click at [869, 704] on div "AO_JCDecaux_LFD48s_2025" at bounding box center [923, 702] width 303 height 14
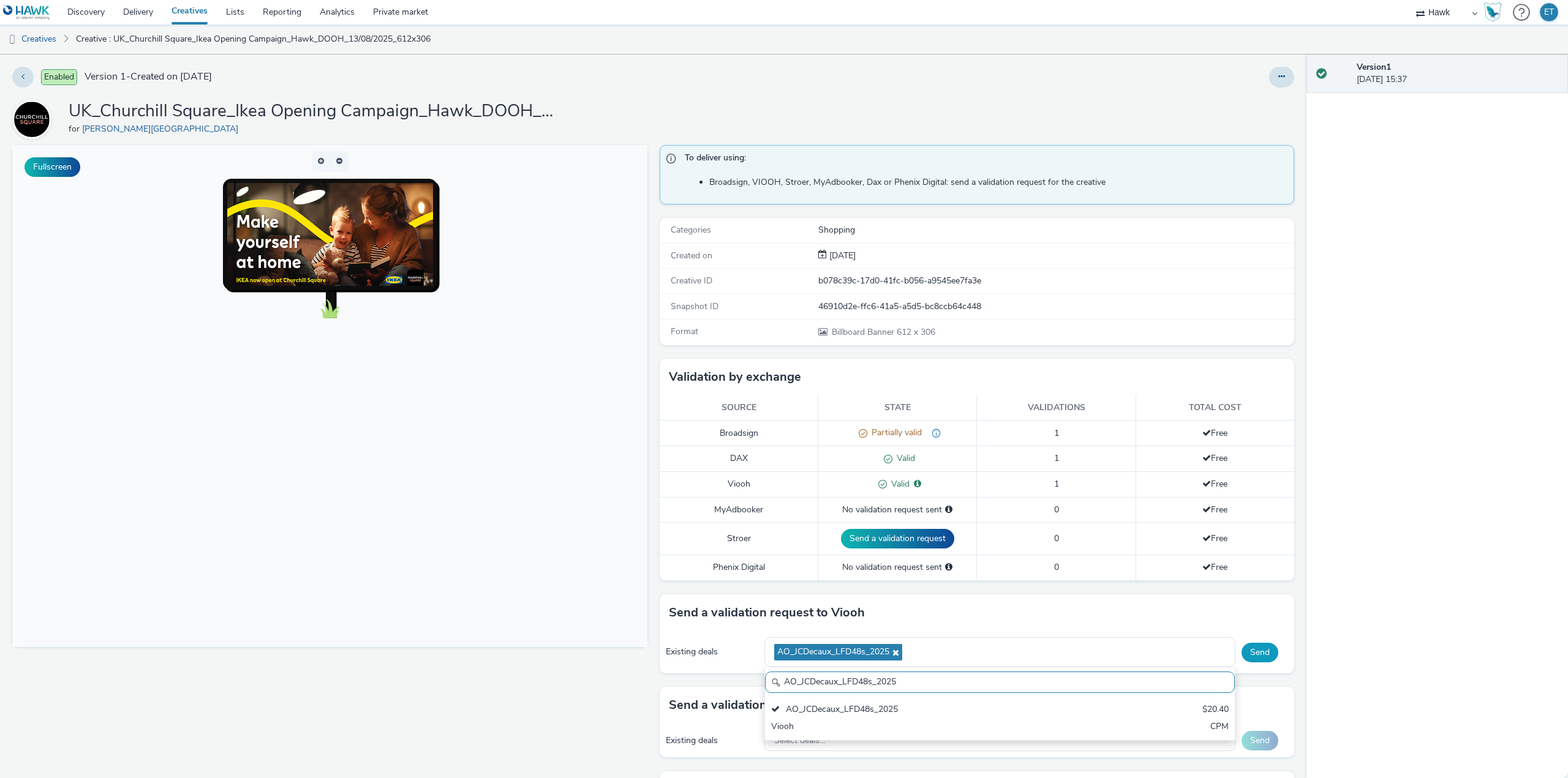
click at [1255, 646] on button "Send" at bounding box center [1260, 653] width 36 height 20
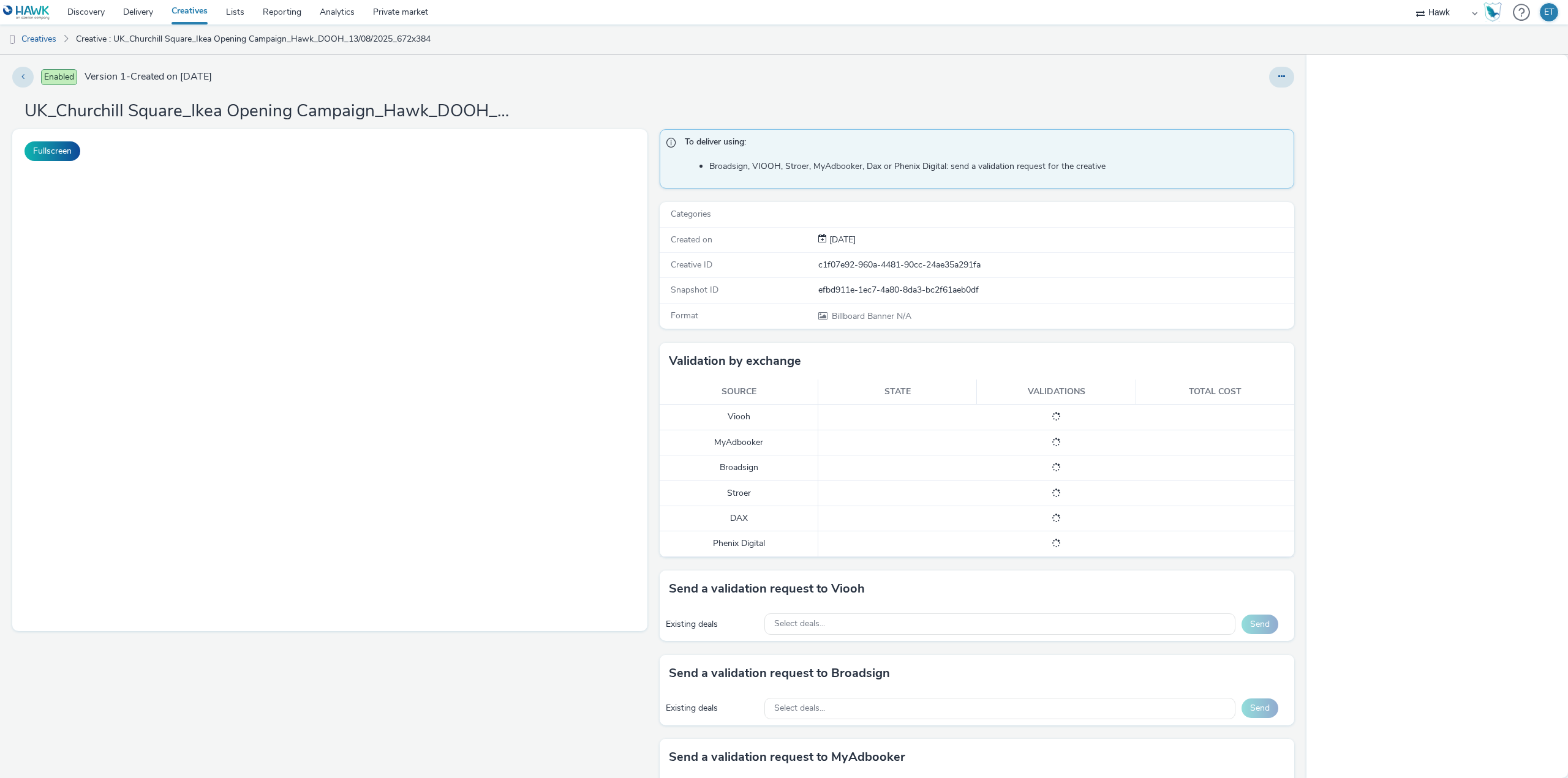
select select "11a7df10-284f-415c-b52a-427acf4c31ae"
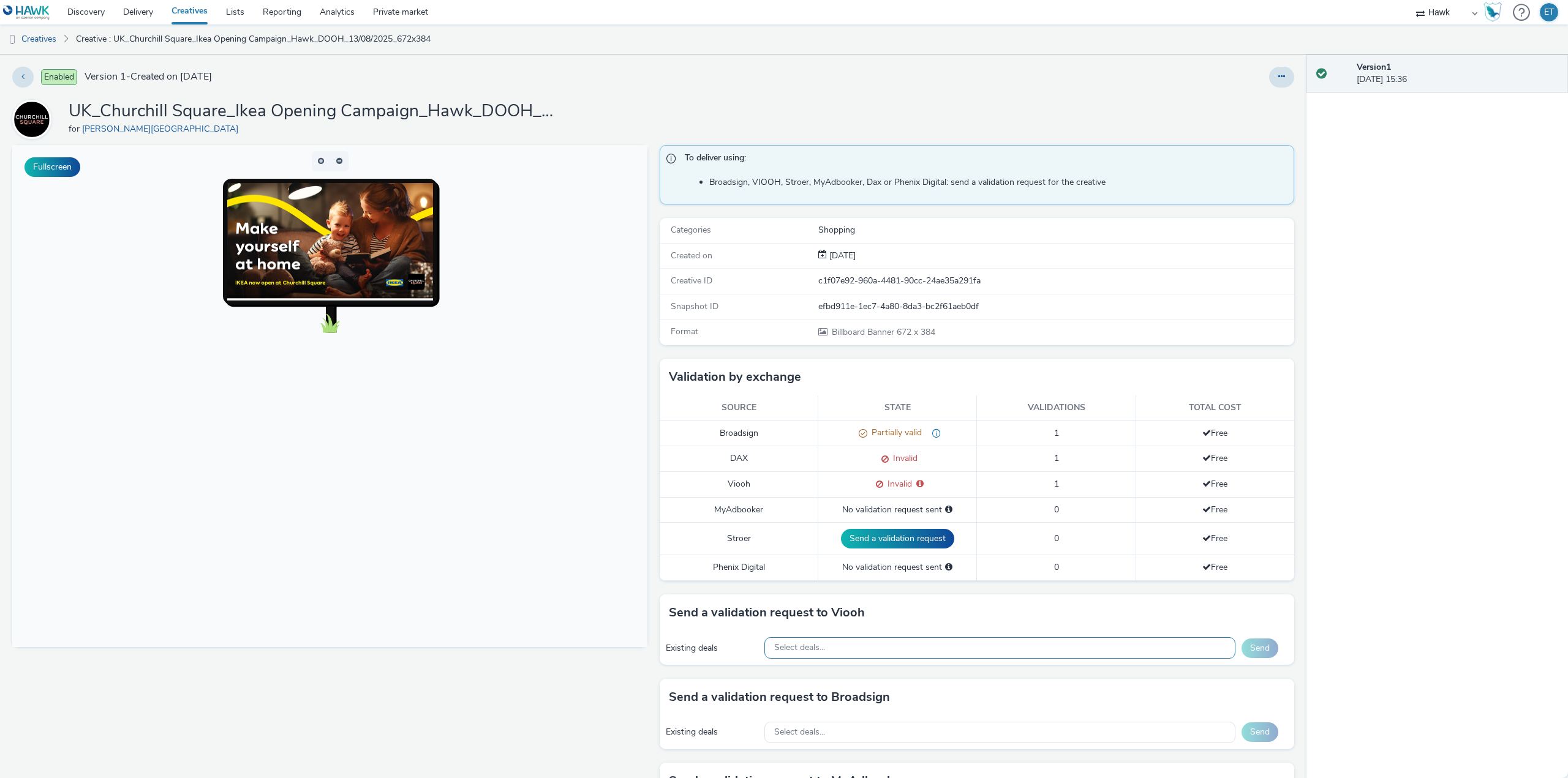
click at [801, 655] on div "Select deals..." at bounding box center [1000, 648] width 471 height 22
paste input "AO_JCDecaux_LFD48s_2025"
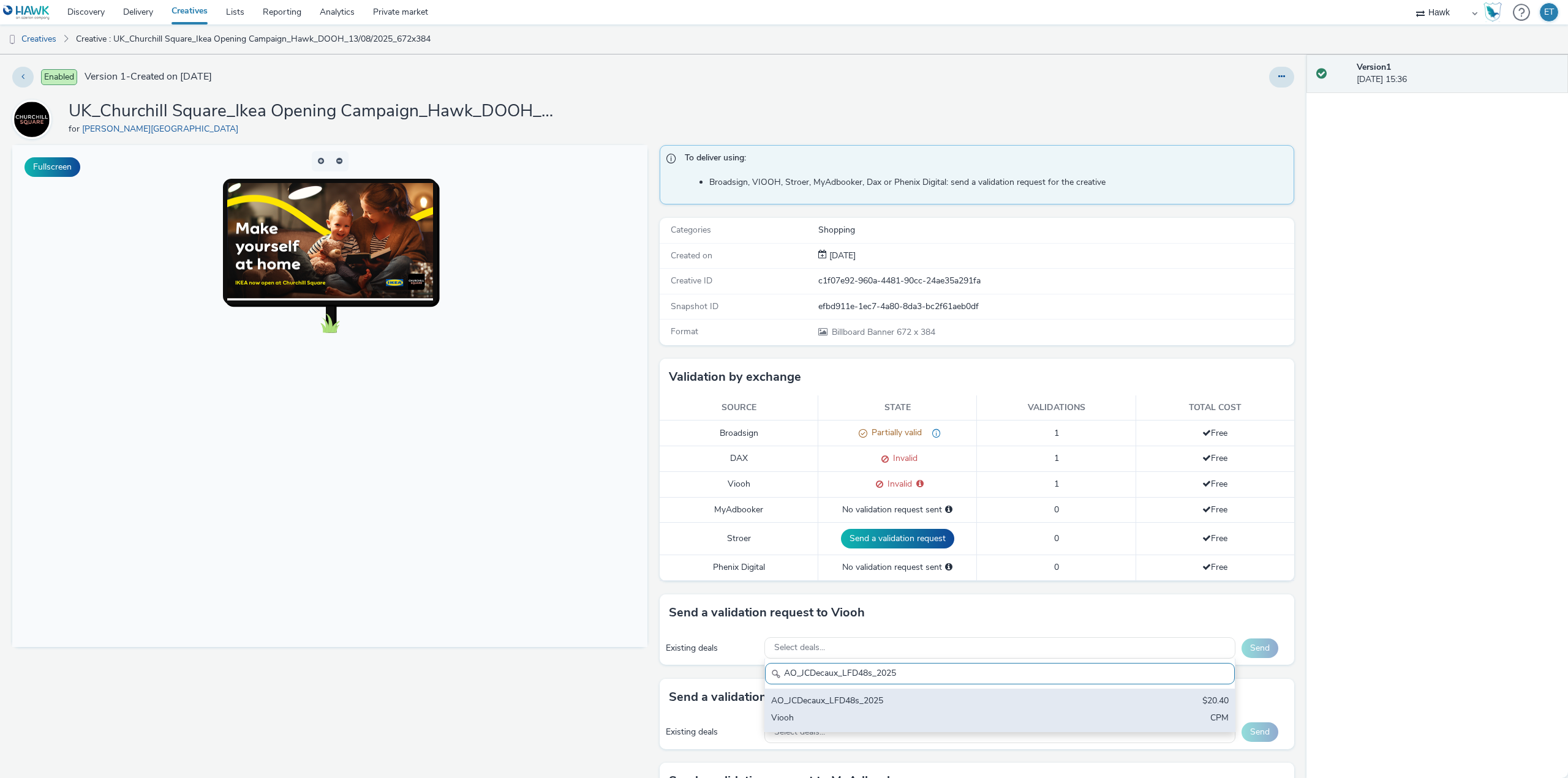
type input "AO_JCDecaux_LFD48s_2025"
click at [1024, 698] on div "AO_JCDecaux_LFD48s_2025" at bounding box center [923, 702] width 303 height 14
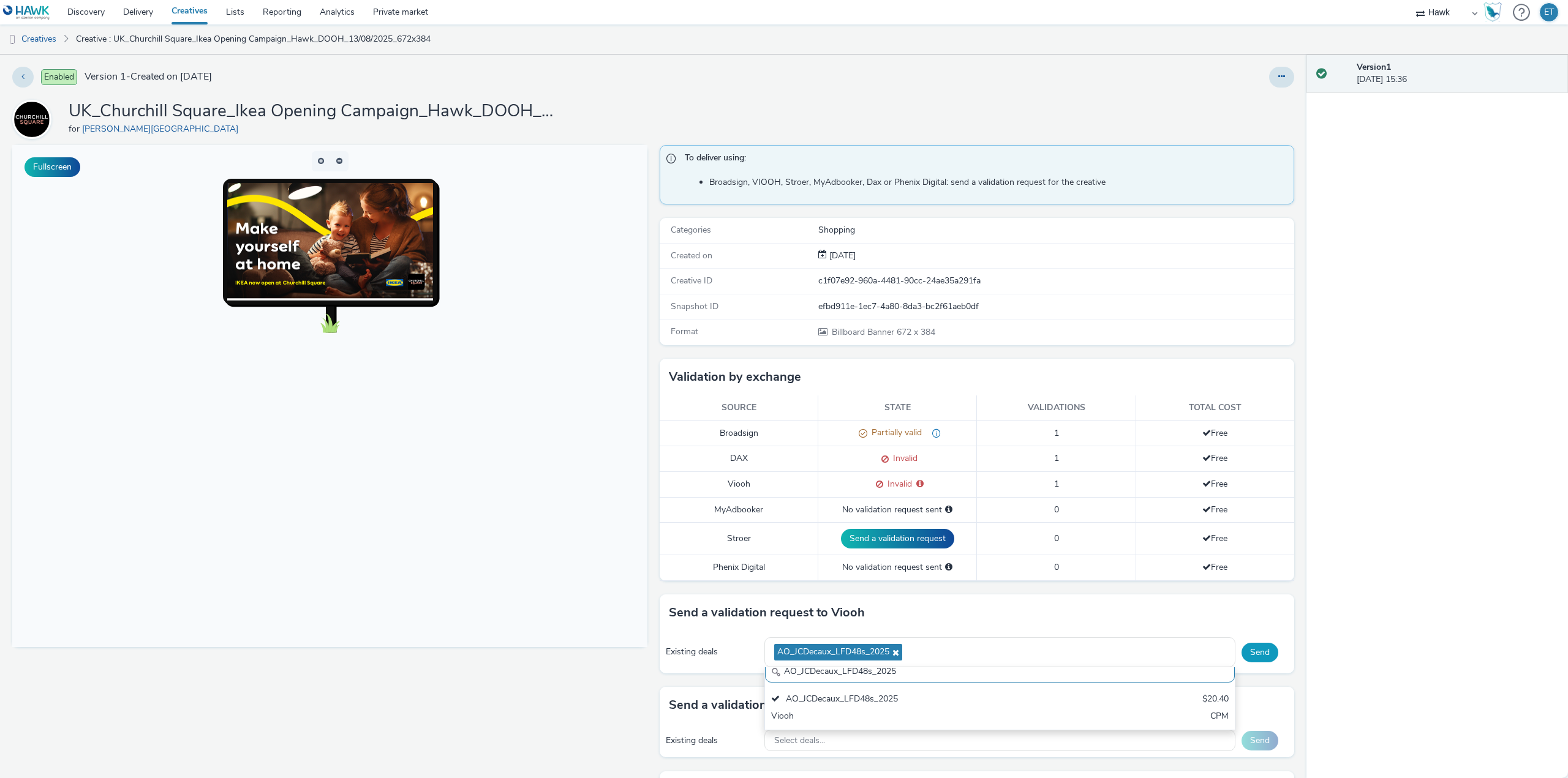
click at [1248, 655] on button "Send" at bounding box center [1260, 653] width 36 height 20
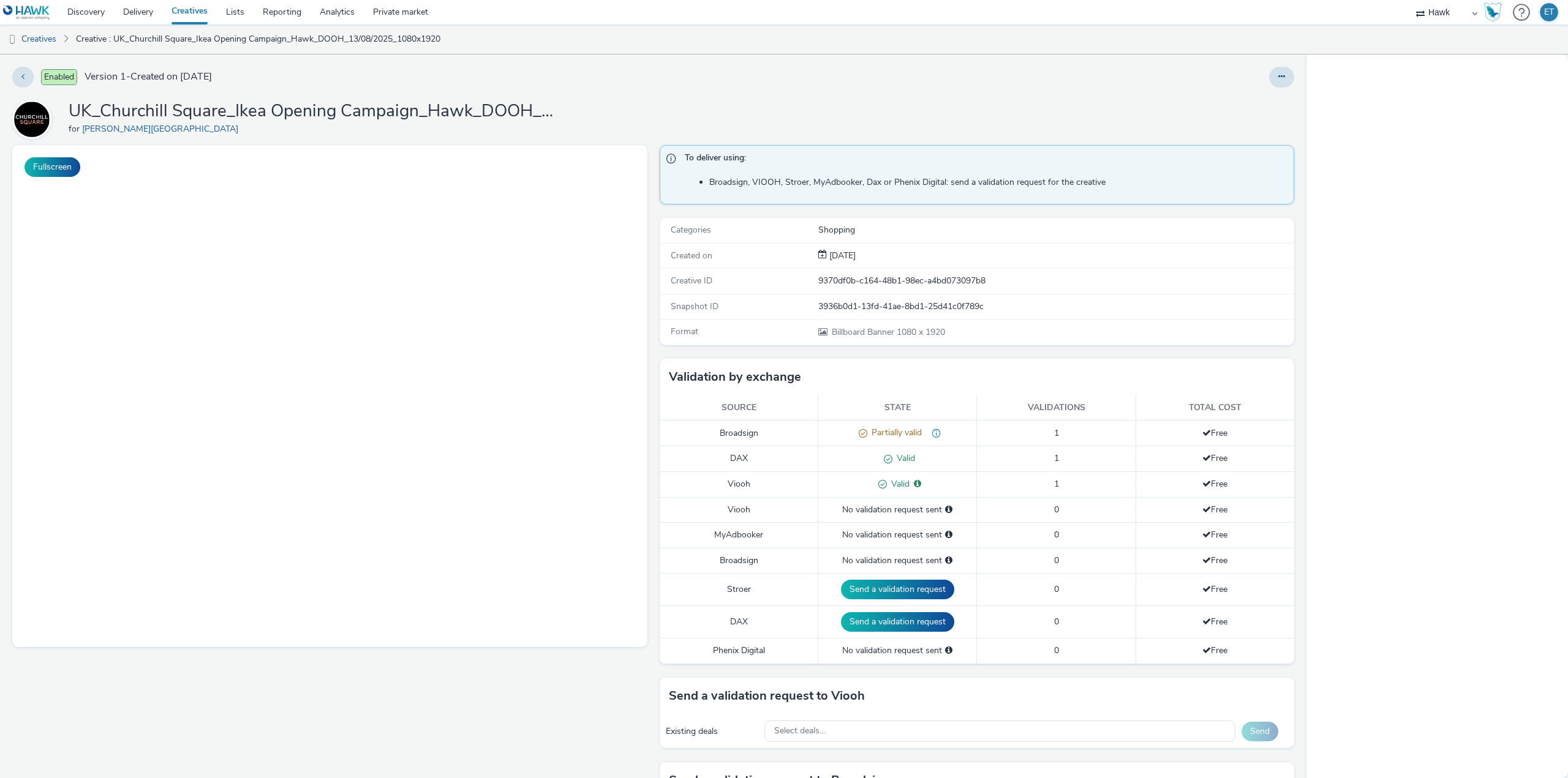
select select "11a7df10-284f-415c-b52a-427acf4c31ae"
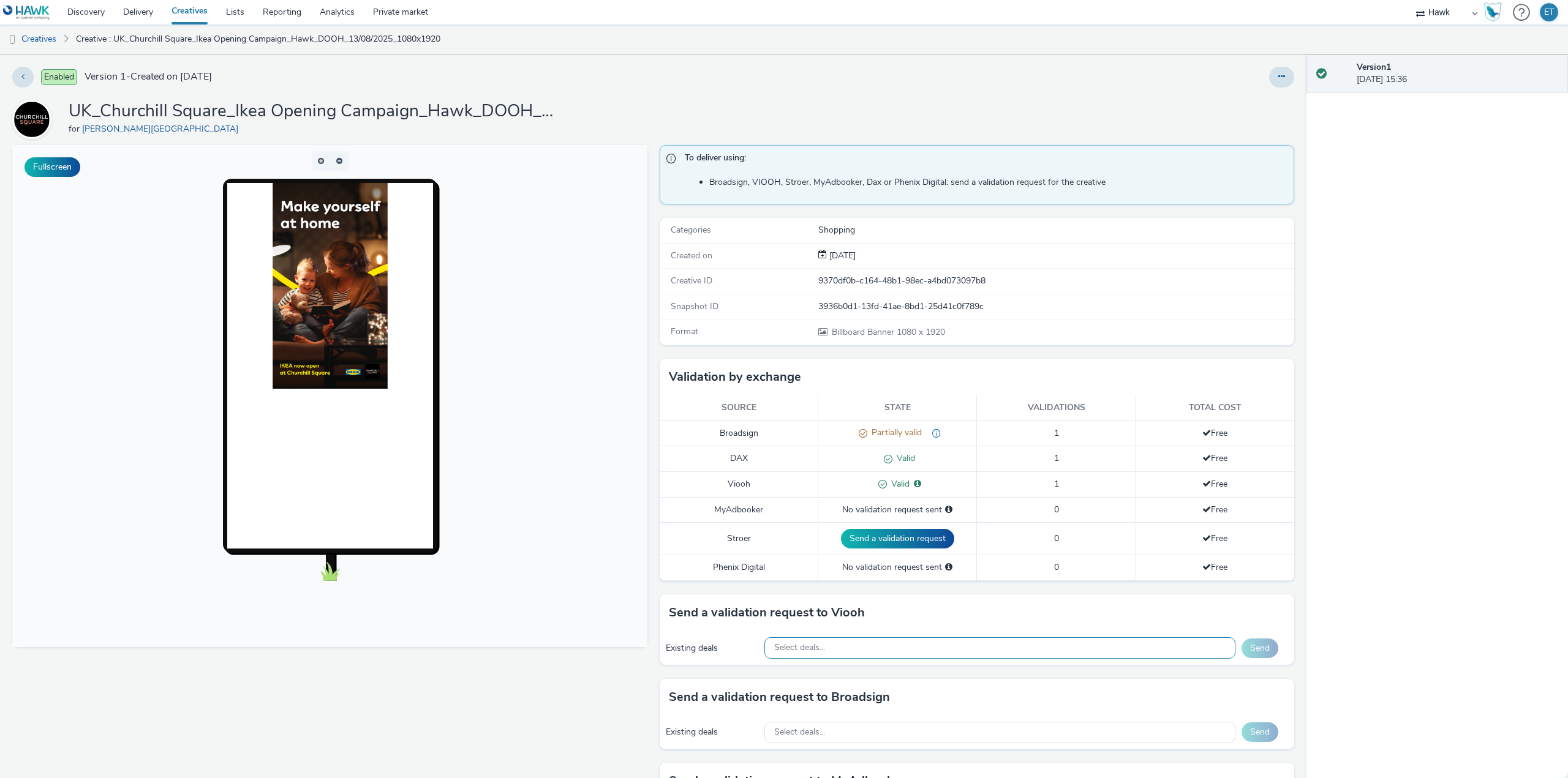
click at [828, 651] on div "Select deals..." at bounding box center [1000, 648] width 471 height 22
paste input "AO_JCDecaux_LFD48s_2025"
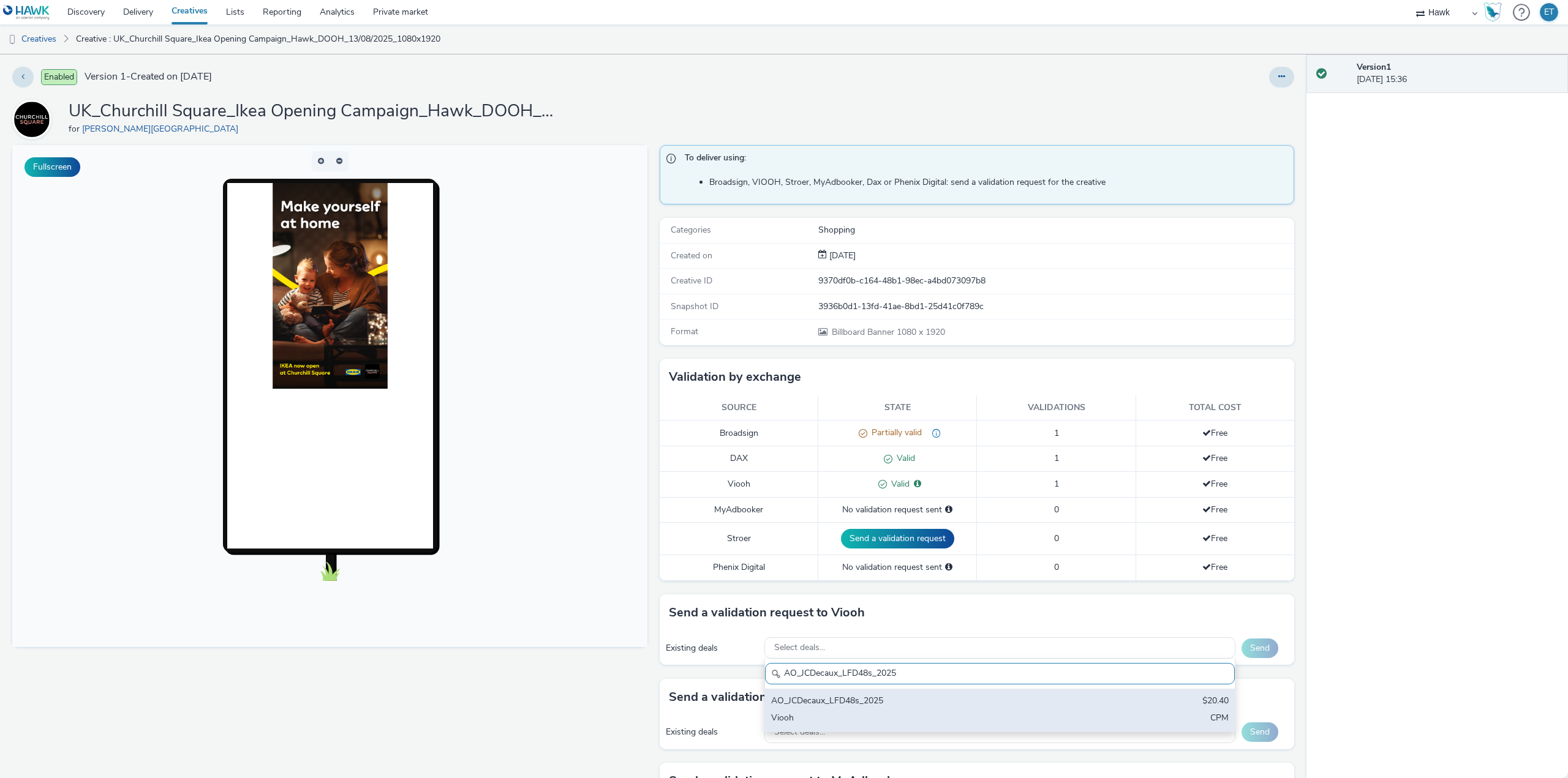
type input "AO_JCDecaux_LFD48s_2025"
click at [884, 712] on div "Viooh" at bounding box center [923, 719] width 303 height 14
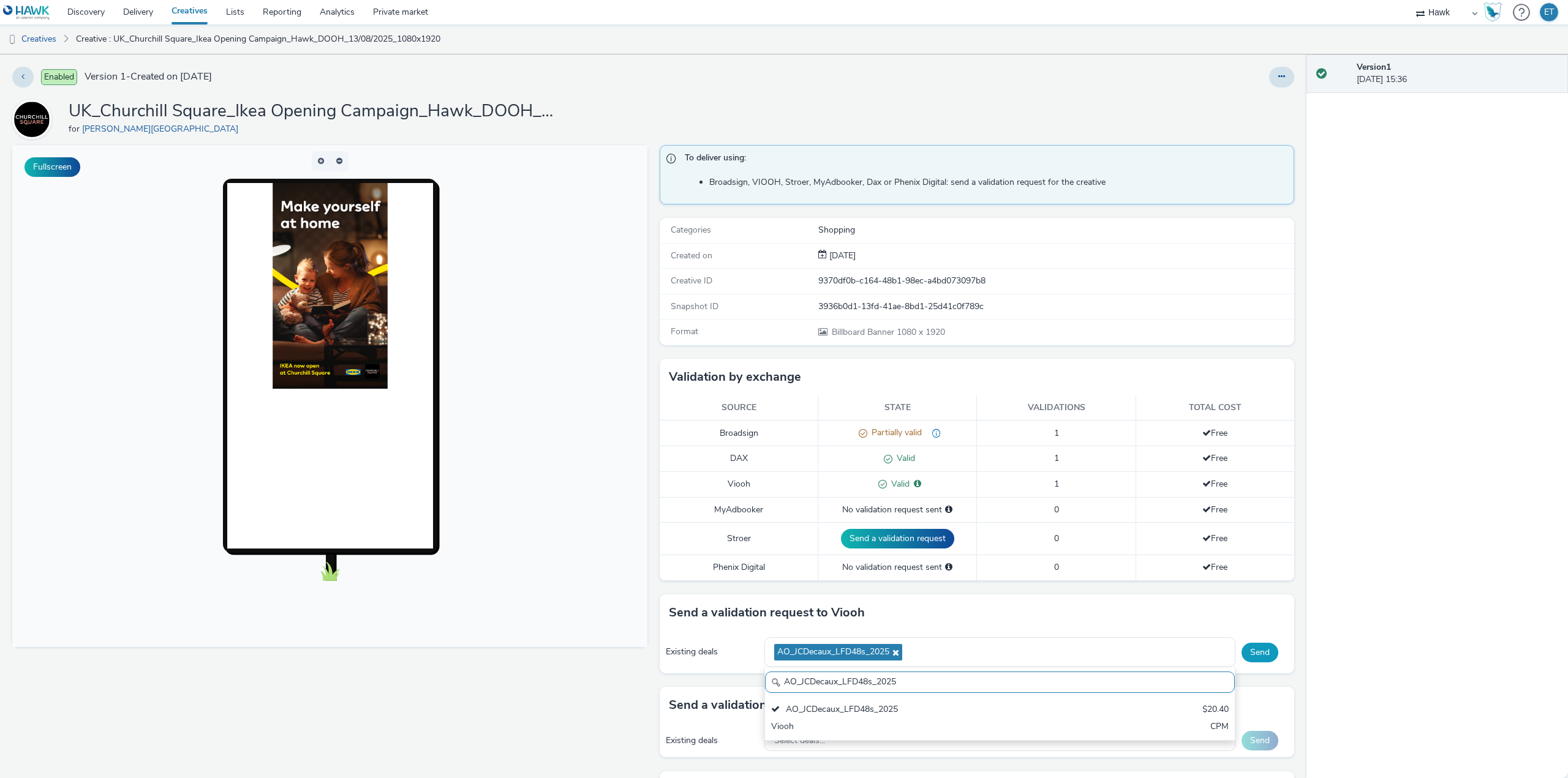
click at [1252, 644] on button "Send" at bounding box center [1260, 653] width 36 height 20
